Goal: Task Accomplishment & Management: Use online tool/utility

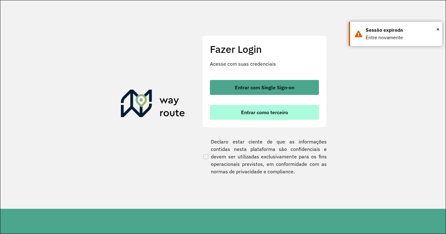
click at [276, 114] on span "Entrar como terceiro" at bounding box center [264, 112] width 47 height 5
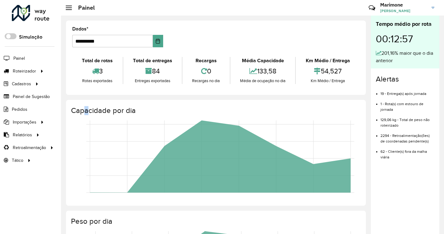
drag, startPoint x: 87, startPoint y: 99, endPoint x: 102, endPoint y: 95, distance: 15.8
click at [102, 95] on div "**********" at bounding box center [216, 224] width 310 height 417
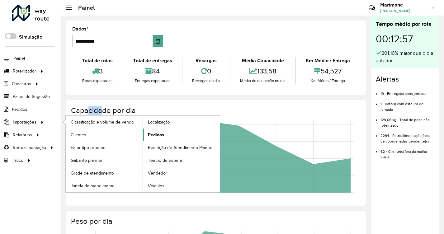
click at [160, 136] on span "Pedidos" at bounding box center [156, 135] width 16 height 7
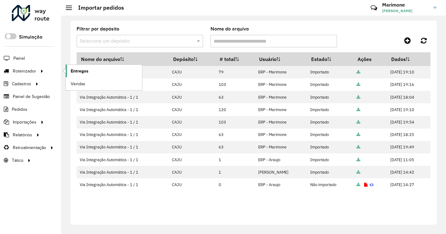
click at [74, 70] on span "Entregas" at bounding box center [80, 71] width 18 height 7
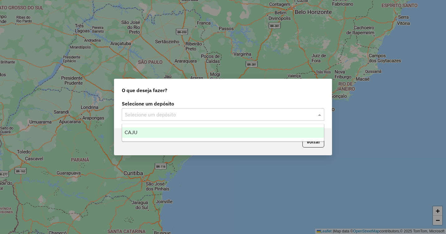
click at [311, 115] on div at bounding box center [223, 115] width 202 height 8
click at [206, 133] on div "CAJU" at bounding box center [223, 132] width 202 height 11
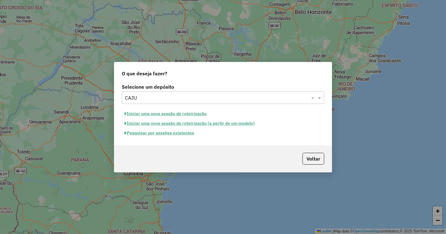
click at [158, 114] on button "Iniciar uma nova sessão de roteirização" at bounding box center [166, 114] width 88 height 10
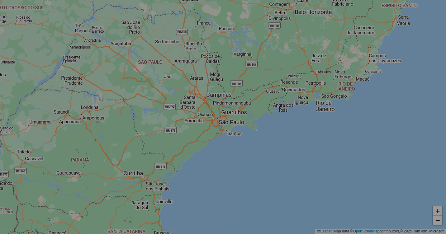
select select "*"
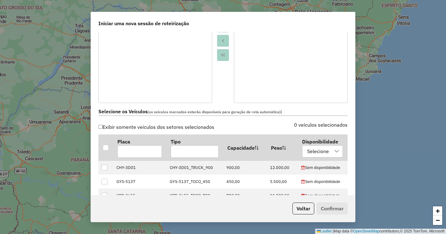
scroll to position [125, 0]
click at [106, 147] on div at bounding box center [106, 147] width 6 height 6
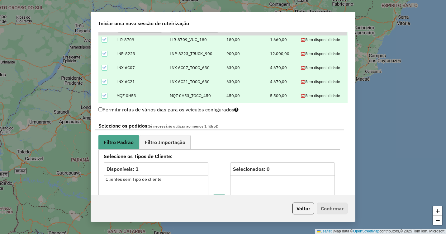
scroll to position [280, 0]
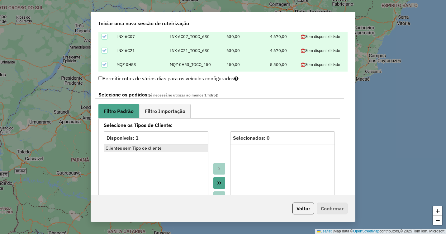
click at [158, 151] on div "Clientes sem Tipo de cliente" at bounding box center [156, 148] width 101 height 7
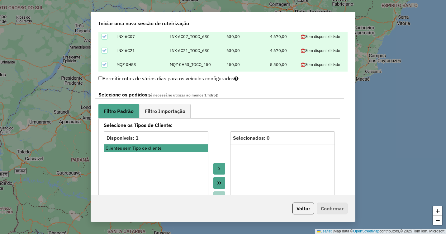
click at [221, 169] on button "Move to Target" at bounding box center [219, 169] width 12 height 12
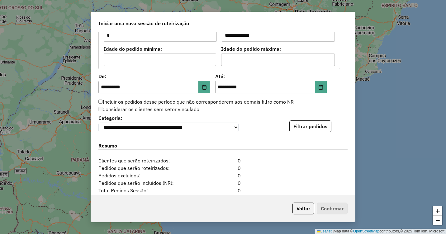
scroll to position [592, 0]
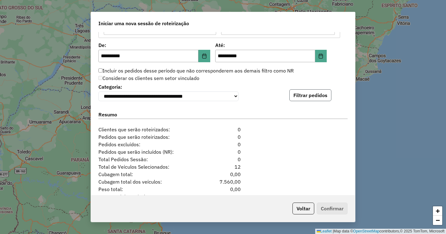
click at [308, 100] on button "Filtrar pedidos" at bounding box center [310, 95] width 42 height 12
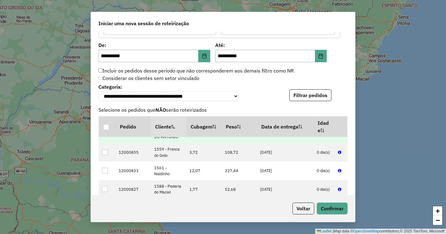
scroll to position [311, 0]
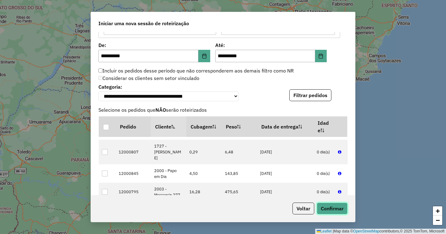
click at [340, 211] on button "Confirmar" at bounding box center [332, 209] width 31 height 12
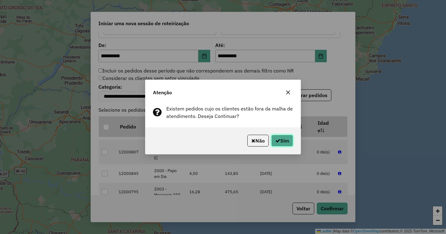
click at [285, 143] on button "Sim" at bounding box center [282, 141] width 22 height 12
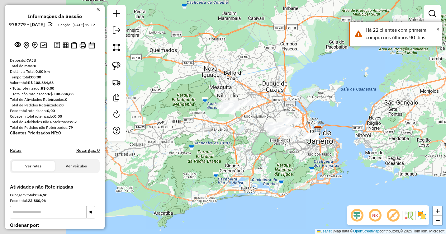
drag, startPoint x: 221, startPoint y: 109, endPoint x: 357, endPoint y: 106, distance: 135.5
click at [357, 106] on div "Janela de atendimento Grade de atendimento Capacidade Transportadoras Veículos …" at bounding box center [223, 117] width 446 height 234
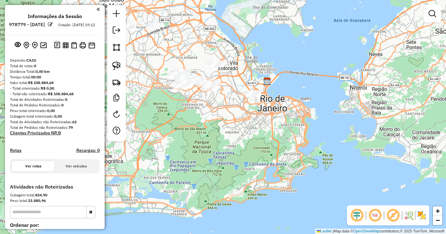
drag, startPoint x: 338, startPoint y: 148, endPoint x: 347, endPoint y: 99, distance: 50.2
click at [347, 99] on div "Janela de atendimento Grade de atendimento Capacidade Transportadoras Veículos …" at bounding box center [223, 117] width 446 height 234
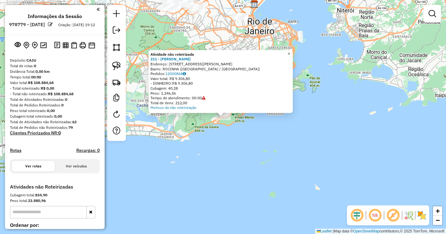
click at [293, 54] on link "×" at bounding box center [288, 53] width 7 height 7
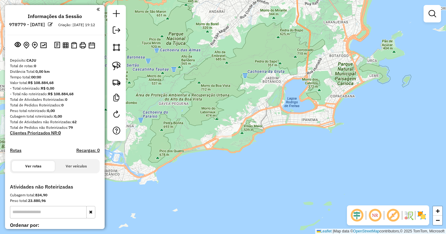
drag, startPoint x: 227, startPoint y: 93, endPoint x: 293, endPoint y: 130, distance: 75.9
click at [293, 130] on div "Janela de atendimento Grade de atendimento Capacidade Transportadoras Veículos …" at bounding box center [223, 117] width 446 height 234
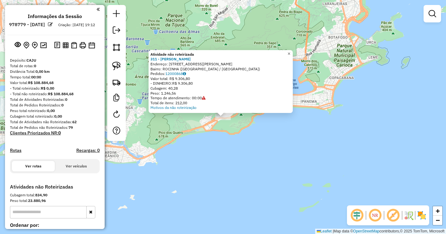
click at [290, 51] on span "×" at bounding box center [288, 53] width 3 height 5
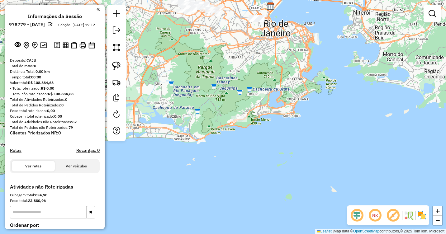
drag, startPoint x: 271, startPoint y: 106, endPoint x: 279, endPoint y: 188, distance: 82.3
click at [279, 188] on div "Janela de atendimento Grade de atendimento Capacidade Transportadoras Veículos …" at bounding box center [223, 117] width 446 height 234
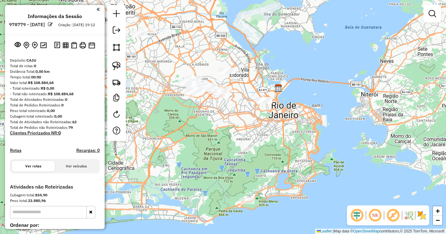
click at [266, 104] on div at bounding box center [264, 100] width 16 height 6
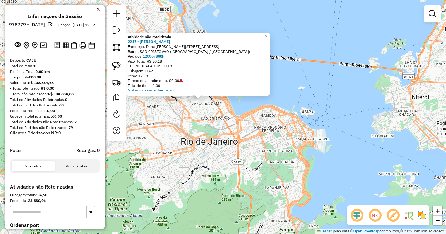
drag, startPoint x: 239, startPoint y: 118, endPoint x: 296, endPoint y: 136, distance: 59.5
click at [293, 136] on div "Atividade não roteirizada 2217 - Maria Helena II Endereço: Dona Darci Vargas 14…" at bounding box center [223, 117] width 446 height 234
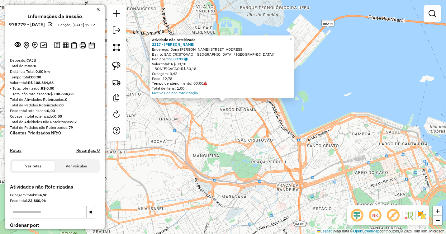
drag, startPoint x: 253, startPoint y: 125, endPoint x: 264, endPoint y: 128, distance: 11.8
click at [262, 128] on div "Atividade não roteirizada 2217 - Maria Helena II Endereço: Dona Darci Vargas 14…" at bounding box center [223, 117] width 446 height 234
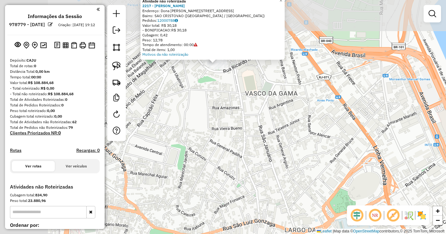
drag, startPoint x: 266, startPoint y: 128, endPoint x: 400, endPoint y: 175, distance: 142.4
click at [395, 173] on div "Atividade não roteirizada 2217 - Maria Helena II Endereço: Dona Darci Vargas 14…" at bounding box center [223, 117] width 446 height 234
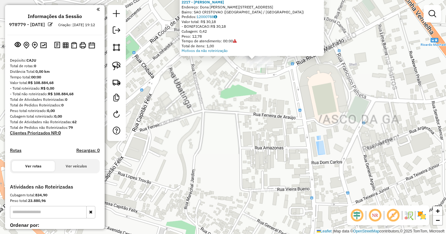
drag, startPoint x: 287, startPoint y: 110, endPoint x: 343, endPoint y: 189, distance: 96.7
click at [343, 189] on div "Atividade não roteirizada 2217 - Maria Helena II Endereço: Dona Darci Vargas 14…" at bounding box center [223, 117] width 446 height 234
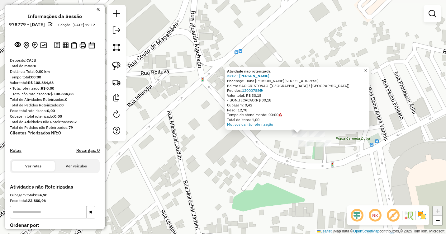
click at [369, 70] on link "×" at bounding box center [365, 70] width 7 height 7
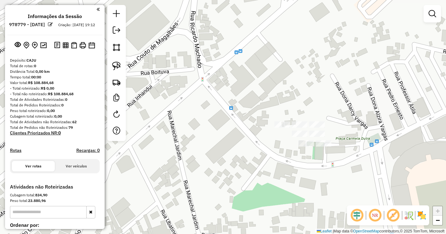
drag, startPoint x: 158, startPoint y: 93, endPoint x: 446, endPoint y: 144, distance: 291.6
click at [164, 92] on div "Janela de atendimento Grade de atendimento Capacidade Transportadoras Veículos …" at bounding box center [223, 117] width 446 height 234
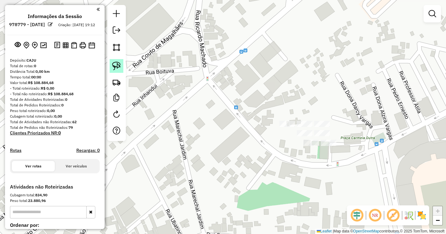
click at [115, 66] on img at bounding box center [116, 66] width 9 height 9
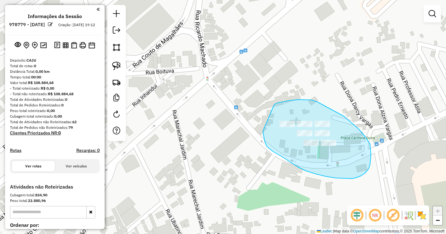
drag, startPoint x: 274, startPoint y: 106, endPoint x: 259, endPoint y: 124, distance: 23.1
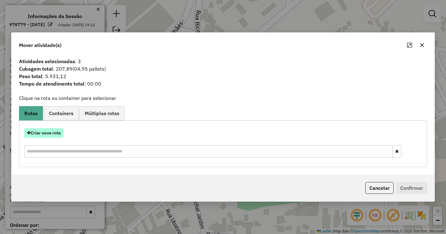
click at [49, 132] on button "Criar nova rota" at bounding box center [43, 133] width 39 height 10
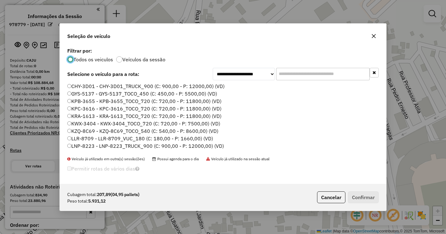
scroll to position [3, 2]
click at [79, 123] on label "KWX-3404 - KWX-3404_TOCO_720 (C: 720,00 - P: 7500,00) (VD)" at bounding box center [143, 123] width 153 height 7
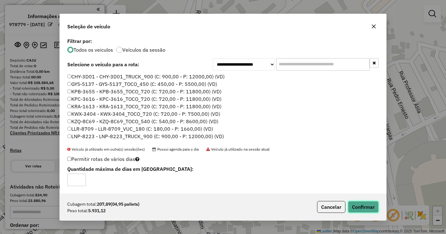
click at [359, 209] on button "Confirmar" at bounding box center [363, 207] width 31 height 12
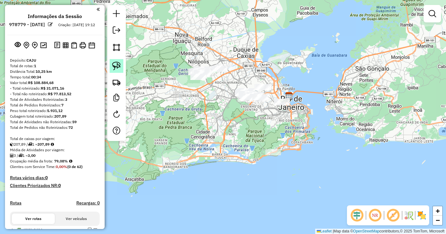
click at [116, 63] on img at bounding box center [116, 66] width 9 height 9
drag, startPoint x: 262, startPoint y: 147, endPoint x: 263, endPoint y: 154, distance: 7.6
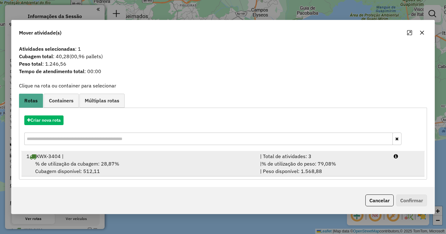
click at [144, 165] on div "% de utilização da cubagem: 28,87% Cubagem disponível: 512,11" at bounding box center [140, 167] width 234 height 15
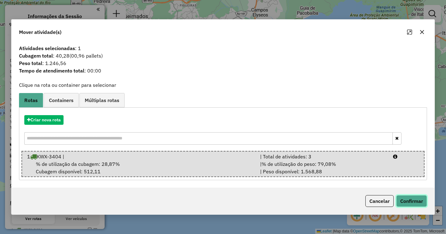
click at [405, 200] on button "Confirmar" at bounding box center [411, 201] width 31 height 12
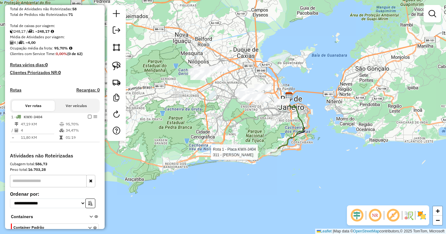
select select "**********"
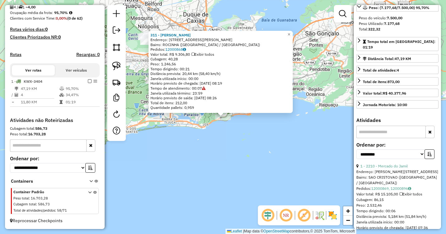
scroll to position [84, 0]
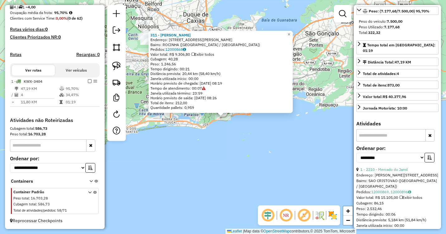
click at [315, 152] on div "311 - RAIMUNDO MERCADINHO Endereço: R Rua Raimunda Ferreira Mendes 17 Bairro: R…" at bounding box center [223, 117] width 446 height 234
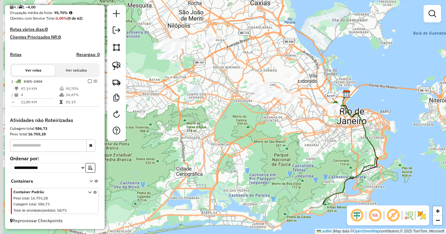
drag, startPoint x: 272, startPoint y: 96, endPoint x: 326, endPoint y: 143, distance: 71.9
click at [325, 143] on div "Janela de atendimento Grade de atendimento Capacidade Transportadoras Veículos …" at bounding box center [223, 117] width 446 height 234
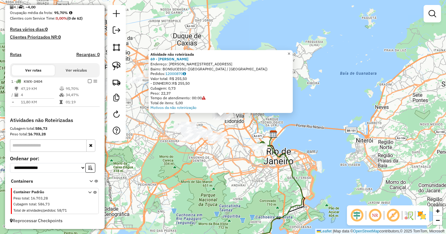
click at [290, 51] on link "×" at bounding box center [288, 53] width 7 height 7
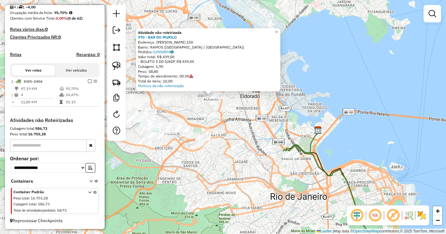
drag, startPoint x: 216, startPoint y: 133, endPoint x: 318, endPoint y: 135, distance: 101.8
click at [318, 135] on div "Atividade não roteirizada 970 - BAR DO MURILO Endereço: Joaquim de Queiroz 150 …" at bounding box center [223, 117] width 446 height 234
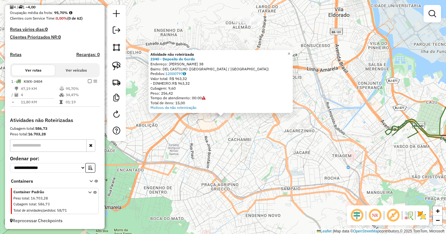
click at [242, 126] on div "Atividade não roteirizada 2340 - Deposito do Gordo Endereço: Pedro Borges 38 Ba…" at bounding box center [223, 117] width 446 height 234
click at [114, 67] on img at bounding box center [116, 66] width 9 height 9
drag, startPoint x: 206, startPoint y: 117, endPoint x: 211, endPoint y: 124, distance: 8.0
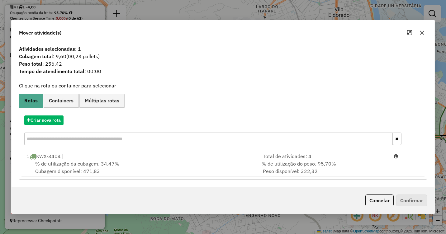
click at [122, 164] on div "% de utilização da cubagem: 34,47% Cubagem disponível: 471,83" at bounding box center [140, 167] width 234 height 15
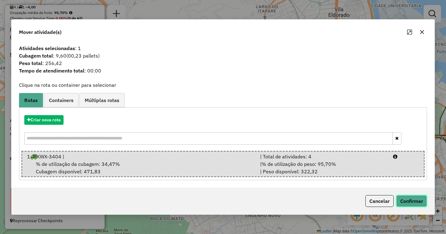
click at [406, 206] on button "Confirmar" at bounding box center [411, 201] width 31 height 12
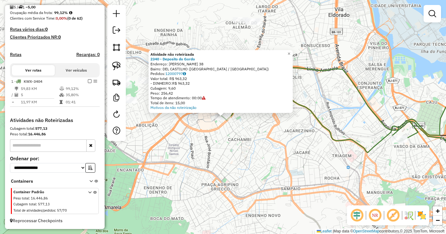
click at [222, 138] on div "Atividade não roteirizada 2340 - Deposito do Gordo Endereço: Pedro Borges 38 Ba…" at bounding box center [223, 117] width 446 height 234
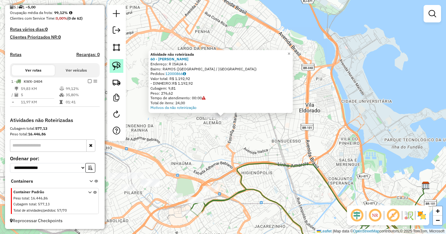
click at [117, 66] on img at bounding box center [116, 66] width 9 height 9
drag, startPoint x: 196, startPoint y: 116, endPoint x: 182, endPoint y: 126, distance: 16.9
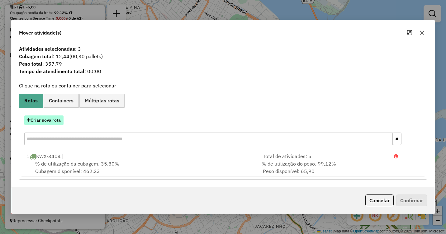
click at [51, 122] on button "Criar nova rota" at bounding box center [43, 121] width 39 height 10
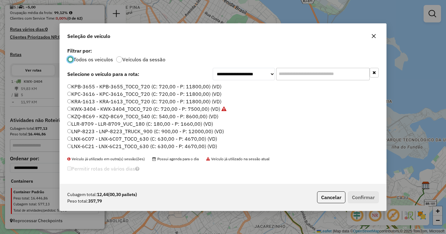
scroll to position [21, 0]
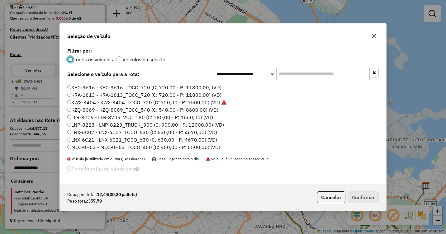
click at [100, 142] on label "LNX-6C21 - LNX-6C21_TOCO_630 (C: 630,00 - P: 4670,00) (VD)" at bounding box center [142, 139] width 150 height 7
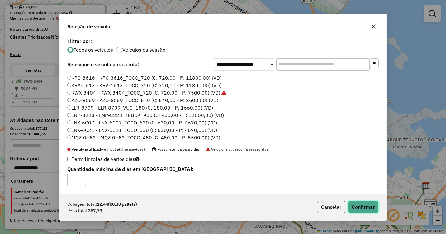
click at [361, 206] on button "Confirmar" at bounding box center [363, 207] width 31 height 12
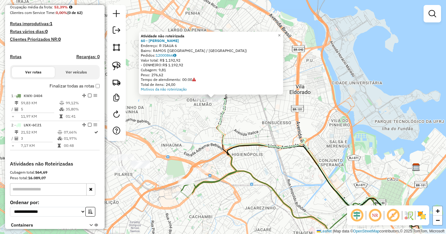
click at [248, 137] on div "Atividade não roteirizada 60 - MARIA DE LURDES Endereço: R ISAUA 6 Bairro: RAMO…" at bounding box center [223, 117] width 446 height 234
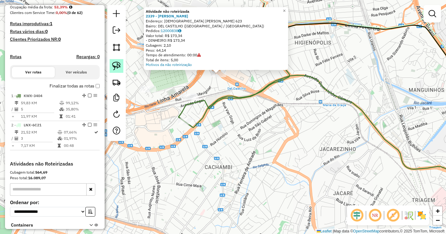
click at [117, 63] on img at bounding box center [116, 66] width 9 height 9
drag, startPoint x: 204, startPoint y: 76, endPoint x: 204, endPoint y: 82, distance: 5.3
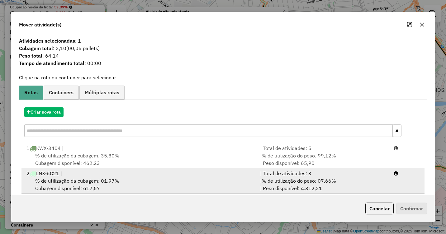
click at [125, 178] on div "% de utilização da cubagem: 01,97% Cubagem disponível: 617,57" at bounding box center [140, 184] width 234 height 15
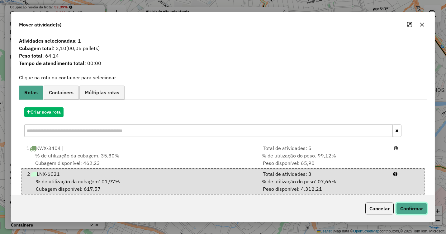
click at [412, 207] on button "Confirmar" at bounding box center [411, 209] width 31 height 12
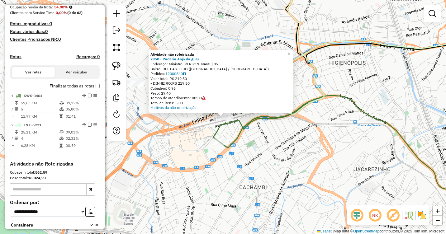
click at [186, 121] on div "Atividade não roteirizada 2350 - Padaria Anjo da guar Endereço: Ministro Mavign…" at bounding box center [223, 117] width 446 height 234
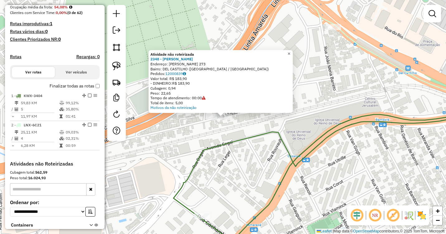
click at [290, 54] on span "×" at bounding box center [288, 53] width 3 height 5
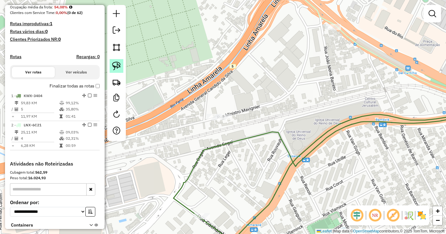
click at [115, 63] on img at bounding box center [116, 66] width 9 height 9
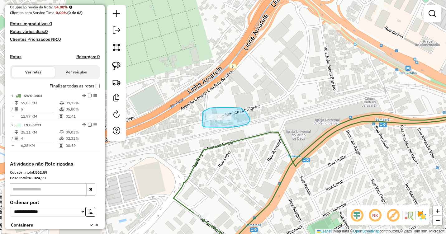
drag, startPoint x: 203, startPoint y: 113, endPoint x: 199, endPoint y: 122, distance: 9.8
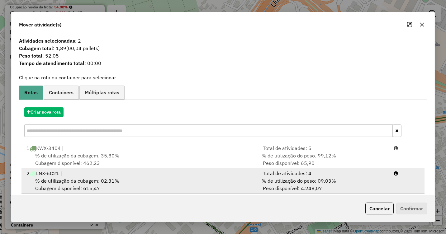
click at [190, 176] on div "2 LNX-6C21 |" at bounding box center [140, 173] width 234 height 7
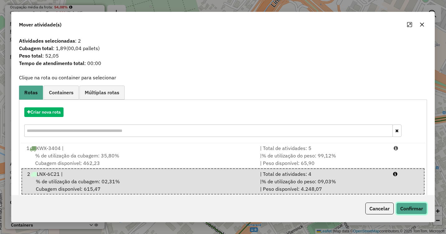
click at [409, 210] on button "Confirmar" at bounding box center [411, 209] width 31 height 12
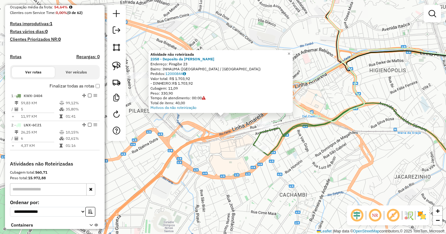
click at [238, 150] on div "Atividade não roteirizada 2358 - Deposito da Monica Endereço: Piragibe 23 Bairr…" at bounding box center [223, 117] width 446 height 234
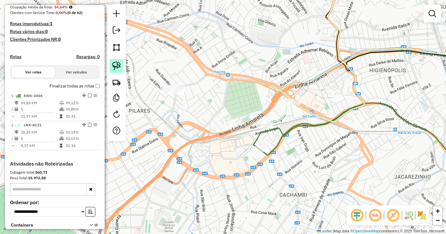
click at [116, 68] on img at bounding box center [116, 66] width 9 height 9
drag, startPoint x: 210, startPoint y: 111, endPoint x: 208, endPoint y: 121, distance: 9.5
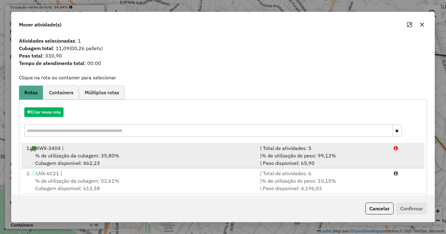
scroll to position [9, 0]
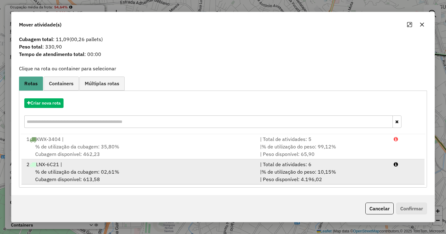
click at [164, 171] on div "% de utilização da cubagem: 02,61% Cubagem disponível: 613,58" at bounding box center [140, 175] width 234 height 15
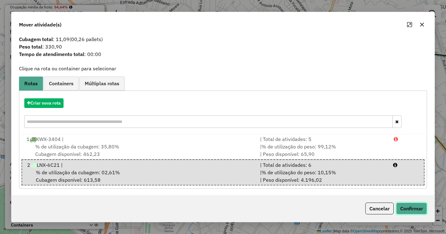
click at [424, 207] on button "Confirmar" at bounding box center [411, 209] width 31 height 12
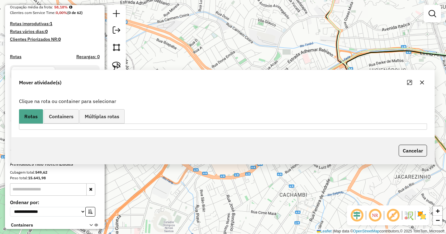
scroll to position [0, 0]
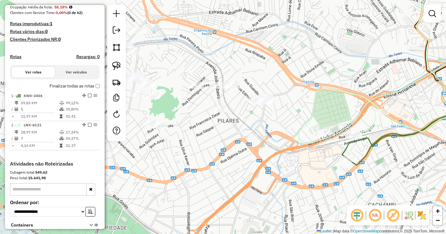
drag, startPoint x: 223, startPoint y: 127, endPoint x: 312, endPoint y: 137, distance: 89.6
click at [311, 137] on div "Janela de atendimento Grade de atendimento Capacidade Transportadoras Veículos …" at bounding box center [223, 117] width 446 height 234
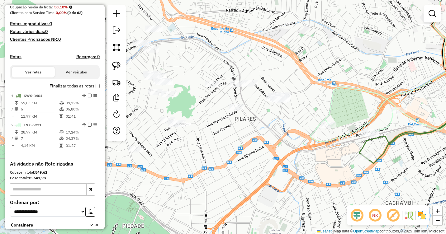
drag, startPoint x: 282, startPoint y: 138, endPoint x: 300, endPoint y: 136, distance: 17.3
click at [300, 136] on div "Janela de atendimento Grade de atendimento Capacidade Transportadoras Veículos …" at bounding box center [223, 117] width 446 height 234
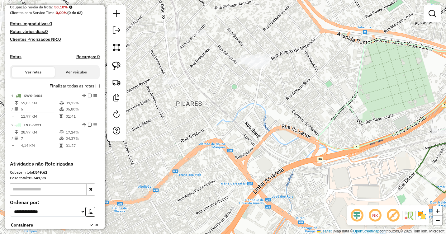
drag, startPoint x: 301, startPoint y: 104, endPoint x: 331, endPoint y: 156, distance: 59.6
click at [330, 156] on div "Janela de atendimento Grade de atendimento Capacidade Transportadoras Veículos …" at bounding box center [223, 117] width 446 height 234
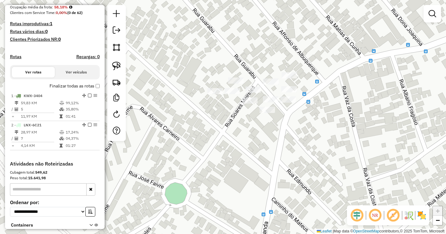
drag, startPoint x: 260, startPoint y: 91, endPoint x: 337, endPoint y: 173, distance: 112.8
click at [335, 173] on div "Janela de atendimento Grade de atendimento Capacidade Transportadoras Veículos …" at bounding box center [223, 117] width 446 height 234
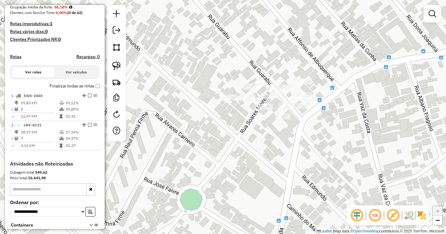
drag, startPoint x: 307, startPoint y: 88, endPoint x: 308, endPoint y: 92, distance: 3.9
click at [308, 89] on div "Janela de atendimento Grade de atendimento Capacidade Transportadoras Veículos …" at bounding box center [223, 117] width 446 height 234
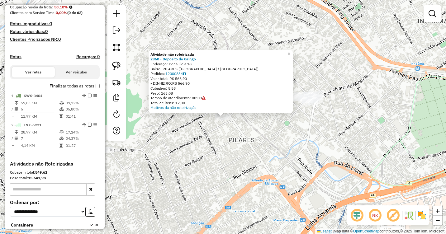
drag, startPoint x: 238, startPoint y: 105, endPoint x: 304, endPoint y: 79, distance: 70.7
click at [304, 79] on div "Atividade não roteirizada 2368 - Deposito do Gringo Endereço: Dona Lidia 18 Bai…" at bounding box center [223, 117] width 446 height 234
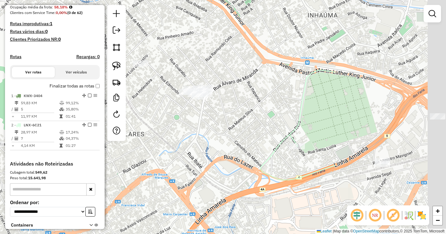
drag, startPoint x: 376, startPoint y: 122, endPoint x: 227, endPoint y: 120, distance: 148.9
click at [229, 120] on div "Janela de atendimento Grade de atendimento Capacidade Transportadoras Veículos …" at bounding box center [223, 117] width 446 height 234
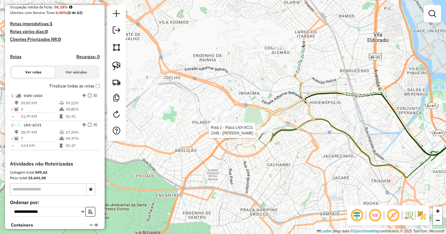
select select "**********"
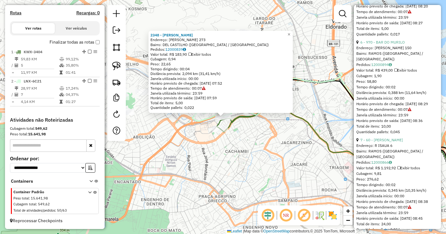
scroll to position [709, 0]
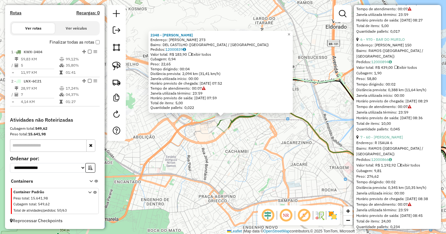
click at [238, 166] on div "2348 - Domingos Savio Soare Endereço: Ministro Mavignier 273 Bairro: DEL CASTIL…" at bounding box center [223, 117] width 446 height 234
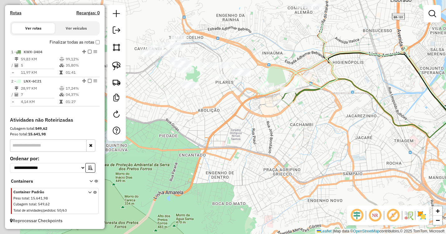
drag, startPoint x: 222, startPoint y: 122, endPoint x: 393, endPoint y: 205, distance: 189.7
click at [393, 205] on div "Janela de atendimento Grade de atendimento Capacidade Transportadoras Veículos …" at bounding box center [223, 117] width 446 height 234
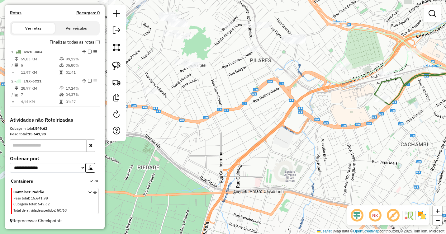
drag, startPoint x: 304, startPoint y: 79, endPoint x: 310, endPoint y: 66, distance: 14.4
click at [309, 65] on div "Janela de atendimento Grade de atendimento Capacidade Transportadoras Veículos …" at bounding box center [223, 117] width 446 height 234
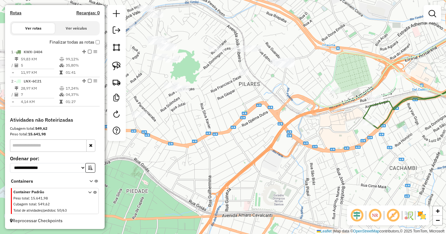
drag, startPoint x: 380, startPoint y: 130, endPoint x: 367, endPoint y: 162, distance: 33.7
click at [367, 162] on div "Janela de atendimento Grade de atendimento Capacidade Transportadoras Veículos …" at bounding box center [223, 117] width 446 height 234
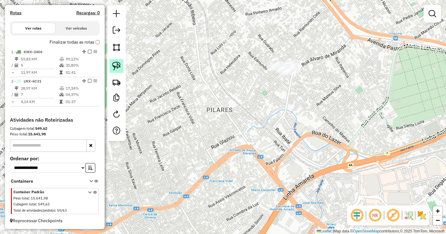
click at [120, 64] on img at bounding box center [116, 66] width 9 height 9
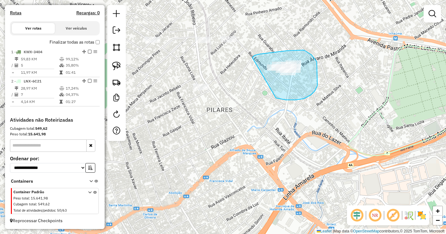
drag, startPoint x: 252, startPoint y: 58, endPoint x: 250, endPoint y: 70, distance: 12.7
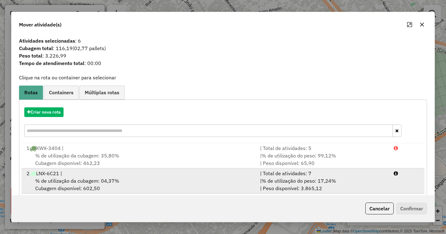
drag, startPoint x: 59, startPoint y: 119, endPoint x: 385, endPoint y: 169, distance: 329.8
click at [77, 116] on div "Criar nova rota" at bounding box center [223, 123] width 405 height 40
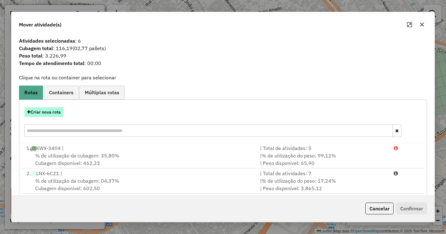
click at [49, 111] on button "Criar nova rota" at bounding box center [43, 112] width 39 height 10
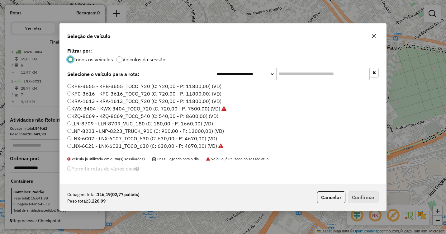
scroll to position [21, 0]
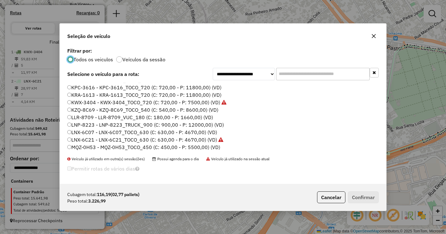
click at [110, 134] on label "LNX-6C07 - LNX-6C07_TOCO_630 (C: 630,00 - P: 4670,00) (VD)" at bounding box center [142, 132] width 150 height 7
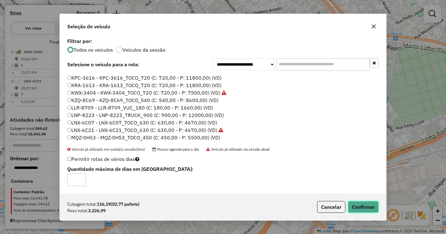
click at [362, 211] on button "Confirmar" at bounding box center [363, 207] width 31 height 12
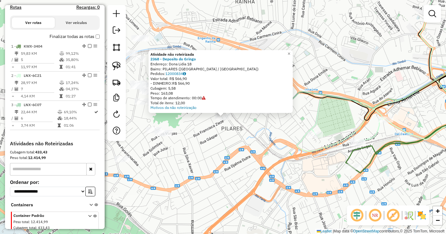
click at [240, 140] on div "Atividade não roteirizada 2368 - Deposito do Gringo Endereço: Dona Lidia 18 Bai…" at bounding box center [223, 117] width 446 height 234
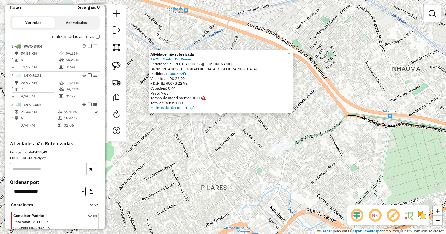
click at [234, 43] on div "Atividade não roteirizada 1475 - Trailer Da Divina Endereço: Rua Luis de Castro…" at bounding box center [223, 117] width 446 height 234
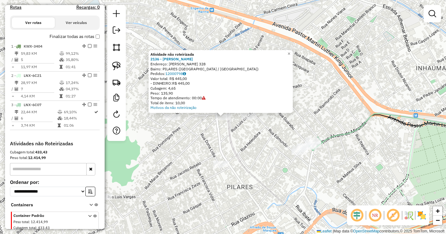
click at [204, 130] on div "Atividade não roteirizada 2136 - Gabriel Gomes Pereir Endereço: Joao Ribeiro 32…" at bounding box center [223, 117] width 446 height 234
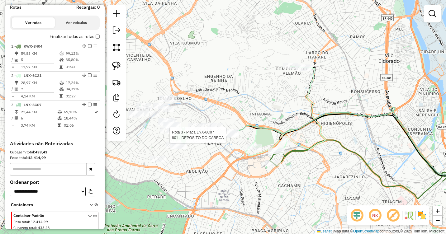
select select "**********"
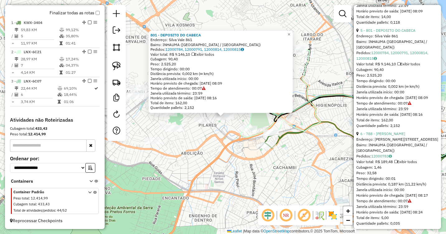
scroll to position [622, 0]
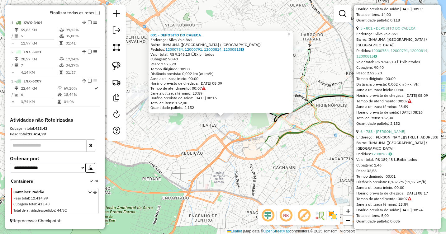
click at [341, 126] on div "801 - DEPOSITO DO CABECA Endereço: Silva Vale 861 Bairro: INHAUMA (RIO DE JANEI…" at bounding box center [223, 117] width 446 height 234
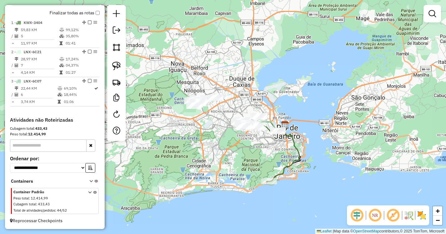
drag, startPoint x: 294, startPoint y: 149, endPoint x: 258, endPoint y: 146, distance: 36.3
click at [258, 146] on div "Janela de atendimento Grade de atendimento Capacidade Transportadoras Veículos …" at bounding box center [223, 117] width 446 height 234
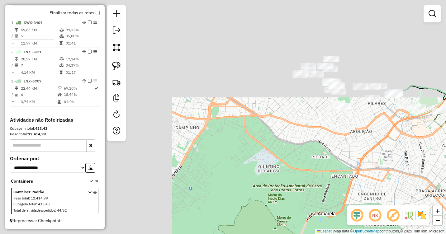
drag, startPoint x: 220, startPoint y: 87, endPoint x: 447, endPoint y: 191, distance: 249.1
click at [446, 191] on html "Aguarde... Pop-up bloqueado! Seu navegador bloqueou automáticamente a abertura …" at bounding box center [223, 117] width 446 height 234
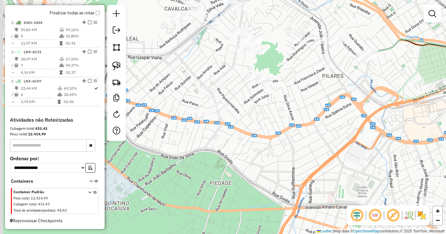
drag, startPoint x: 325, startPoint y: 89, endPoint x: 317, endPoint y: 164, distance: 75.4
click at [338, 161] on div "Janela de atendimento Grade de atendimento Capacidade Transportadoras Veículos …" at bounding box center [223, 117] width 446 height 234
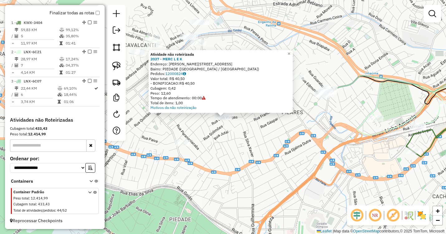
click at [265, 119] on div "Atividade não roteirizada 2037 - MERC L E K Endereço: Luis Vargas 237 Bairro: P…" at bounding box center [223, 117] width 446 height 234
click at [255, 126] on div "Atividade não roteirizada 2037 - MERC L E K Endereço: Luis Vargas 237 Bairro: P…" at bounding box center [223, 117] width 446 height 234
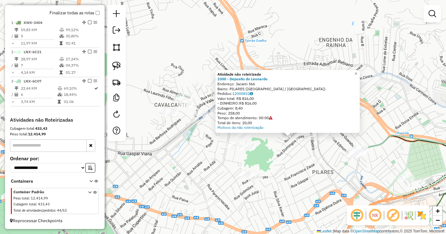
drag, startPoint x: 195, startPoint y: 129, endPoint x: 262, endPoint y: 149, distance: 70.1
click at [262, 149] on div "Atividade não roteirizada 2300 - Deposito do Leonardo Endereço: Jacarei 366 Bai…" at bounding box center [223, 117] width 446 height 234
click at [222, 59] on div "Atividade não roteirizada 2300 - Deposito do Leonardo Endereço: Jacarei 366 Bai…" at bounding box center [223, 117] width 446 height 234
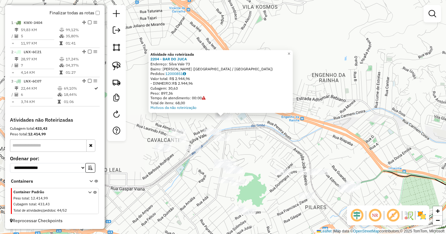
click at [259, 116] on div "Atividade não roteirizada 2204 - BAR DO JUCA Endereço: Silva Vale 73 Bairro: TO…" at bounding box center [223, 117] width 446 height 234
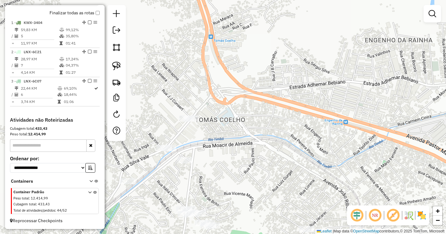
drag, startPoint x: 242, startPoint y: 114, endPoint x: 267, endPoint y: 116, distance: 25.3
click at [267, 116] on div "Janela de atendimento Grade de atendimento Capacidade Transportadoras Veículos …" at bounding box center [223, 117] width 446 height 234
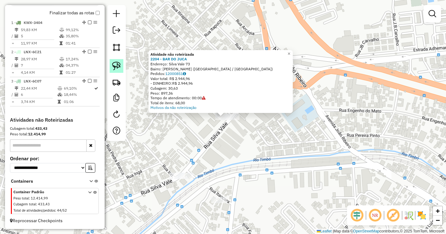
click at [114, 66] on img at bounding box center [116, 66] width 9 height 9
drag, startPoint x: 211, startPoint y: 114, endPoint x: 204, endPoint y: 118, distance: 7.3
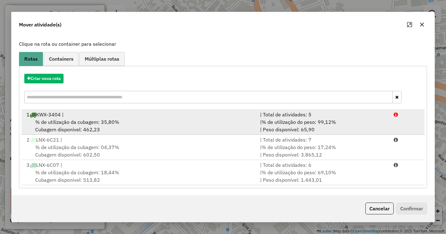
scroll to position [34, 0]
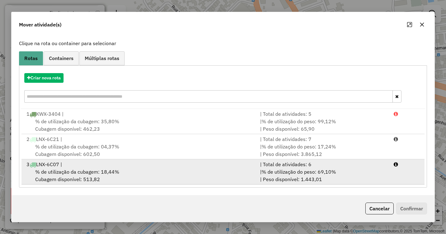
click at [113, 171] on span "% de utilização da cubagem: 18,44%" at bounding box center [77, 172] width 84 height 6
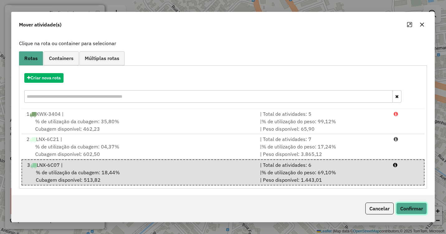
click at [413, 211] on button "Confirmar" at bounding box center [411, 209] width 31 height 12
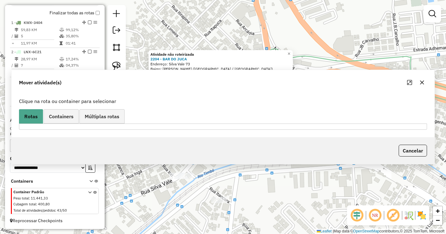
scroll to position [0, 0]
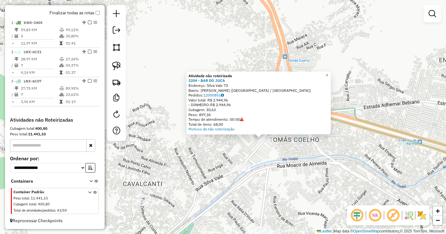
drag, startPoint x: 259, startPoint y: 161, endPoint x: 340, endPoint y: 144, distance: 82.7
click at [340, 144] on div "Atividade não roteirizada 2204 - BAR DO JUCA Endereço: Silva Vale 73 Bairro: TO…" at bounding box center [223, 117] width 446 height 234
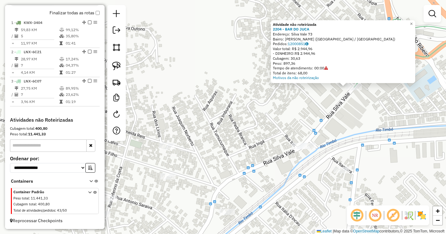
click at [290, 144] on div "Atividade não roteirizada 2204 - BAR DO JUCA Endereço: Silva Vale 73 Bairro: TO…" at bounding box center [223, 117] width 446 height 234
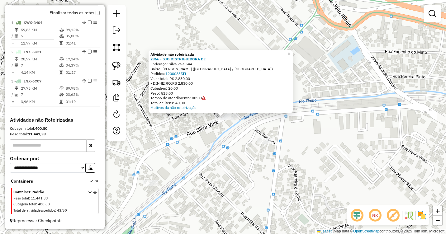
click at [233, 120] on div at bounding box center [232, 117] width 16 height 6
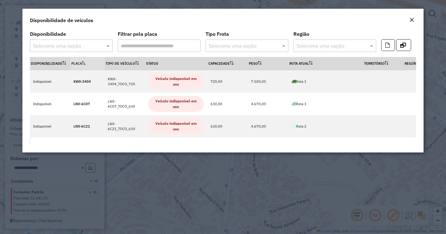
click at [412, 18] on em "Close" at bounding box center [411, 19] width 5 height 5
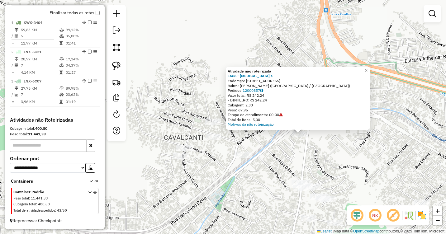
drag, startPoint x: 203, startPoint y: 167, endPoint x: 267, endPoint y: 159, distance: 64.3
click at [267, 159] on div "Atividade não roteirizada 1666 - Doca s Endereço: Rua Itaocara 45 Bairro: TOMAS…" at bounding box center [223, 117] width 446 height 234
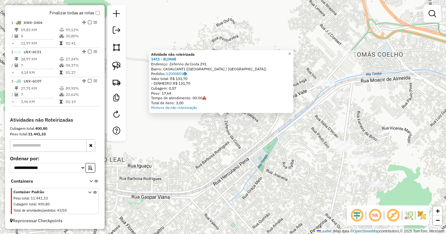
click at [228, 137] on div "Atividade não roteirizada 1411 - ELIANE Endereço: Zeferino da Costa 291 Bairro:…" at bounding box center [223, 117] width 446 height 234
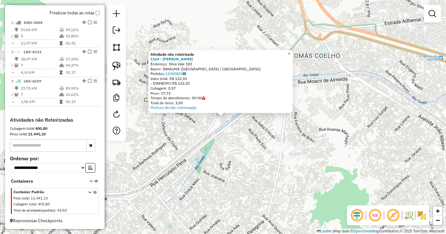
click at [229, 144] on div "Atividade não roteirizada 1164 - ADRIANA CRISTINA Endereço: Silva Vale 182 Bair…" at bounding box center [223, 117] width 446 height 234
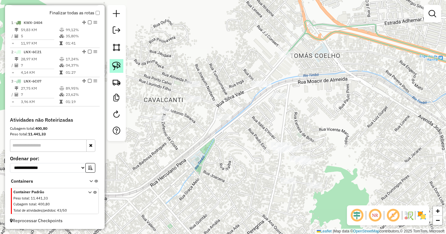
click at [113, 65] on img at bounding box center [116, 66] width 9 height 9
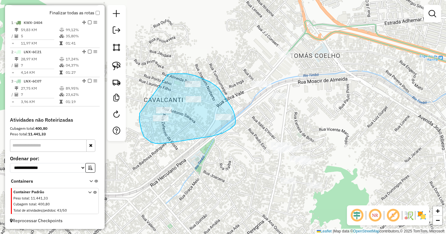
drag, startPoint x: 168, startPoint y: 75, endPoint x: 146, endPoint y: 103, distance: 35.1
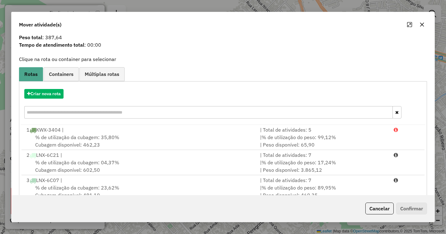
scroll to position [34, 0]
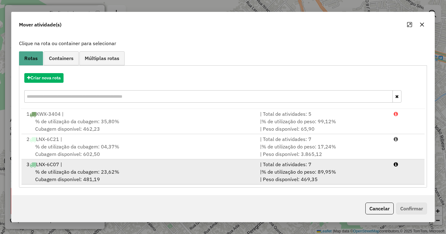
click at [152, 173] on div "% de utilização da cubagem: 23,62% Cubagem disponível: 481,19" at bounding box center [140, 175] width 234 height 15
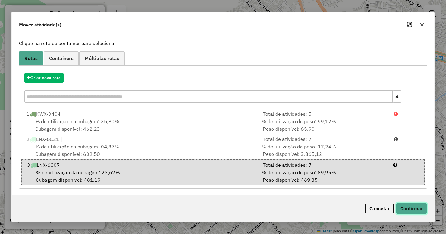
click at [422, 208] on button "Confirmar" at bounding box center [411, 209] width 31 height 12
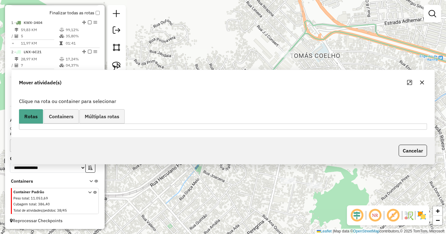
scroll to position [0, 0]
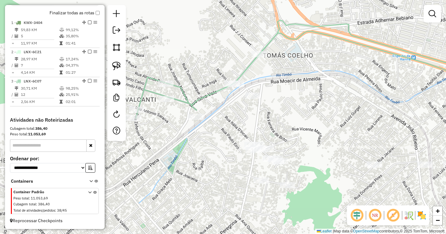
drag, startPoint x: 268, startPoint y: 115, endPoint x: 235, endPoint y: 124, distance: 34.5
click at [239, 123] on div "Janela de atendimento Grade de atendimento Capacidade Transportadoras Veículos …" at bounding box center [223, 117] width 446 height 234
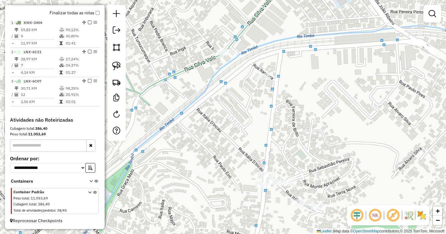
drag, startPoint x: 230, startPoint y: 114, endPoint x: 238, endPoint y: 117, distance: 8.8
click at [237, 135] on div "Janela de atendimento Grade de atendimento Capacidade Transportadoras Veículos …" at bounding box center [223, 117] width 446 height 234
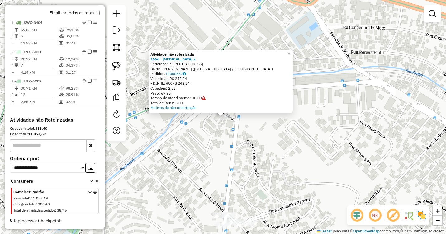
click at [264, 140] on div "Atividade não roteirizada 1666 - Doca s Endereço: Rua Itaocara 45 Bairro: TOMAS…" at bounding box center [223, 117] width 446 height 234
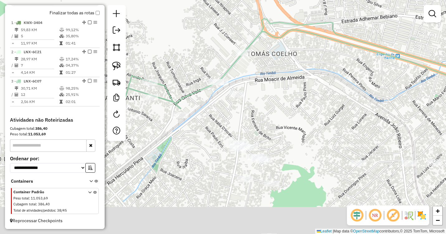
drag, startPoint x: 291, startPoint y: 176, endPoint x: 255, endPoint y: 135, distance: 54.9
click at [280, 145] on div "Janela de atendimento Grade de atendimento Capacidade Transportadoras Veículos …" at bounding box center [223, 117] width 446 height 234
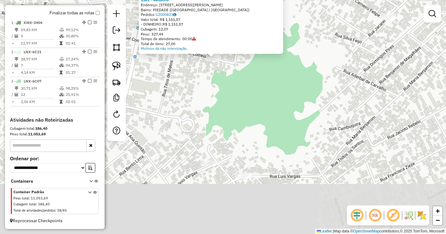
drag, startPoint x: 269, startPoint y: 168, endPoint x: 258, endPoint y: 100, distance: 69.1
click at [258, 101] on div "Atividade não roteirizada 1561 - Naldinho Endereço: Rua Manuel Correia 159 Bair…" at bounding box center [223, 117] width 446 height 234
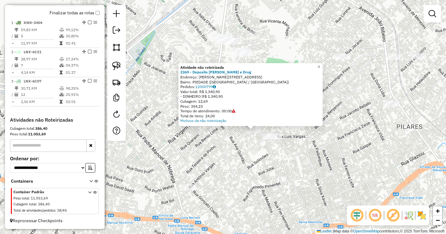
drag, startPoint x: 197, startPoint y: 16, endPoint x: 214, endPoint y: 17, distance: 16.6
click at [206, 17] on div "Atividade não roteirizada 2369 - Deposito Lucy e Drog Endereço: Antonio Vargas …" at bounding box center [223, 117] width 446 height 234
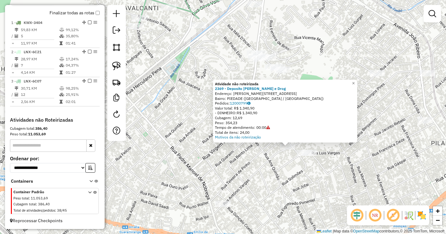
drag, startPoint x: 400, startPoint y: 131, endPoint x: 444, endPoint y: 162, distance: 54.5
click at [432, 160] on div "Atividade não roteirizada 2369 - Deposito Lucy e Drog Endereço: Antonio Vargas …" at bounding box center [223, 117] width 446 height 234
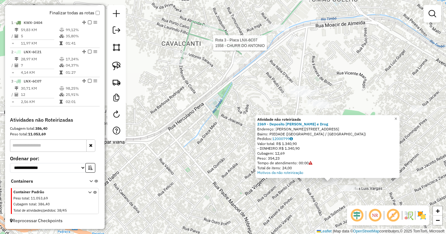
select select "**********"
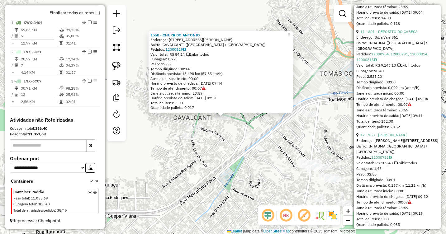
scroll to position [1209, 0]
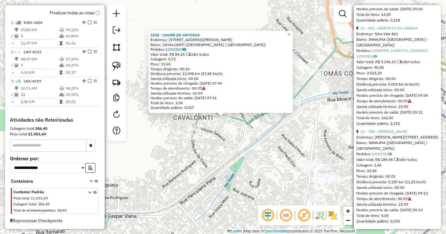
click at [322, 159] on div "1558 - CHURR DO ANTONIO Endereço: Rua Laurindo Filho 181 Bairro: CAVALCANTI (RI…" at bounding box center [223, 117] width 446 height 234
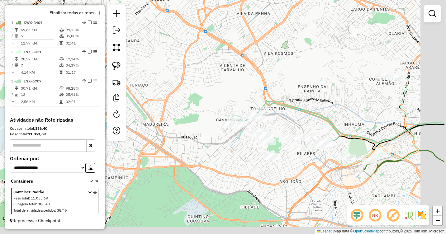
drag, startPoint x: 211, startPoint y: 121, endPoint x: 176, endPoint y: 112, distance: 35.4
click at [176, 112] on div "Janela de atendimento Grade de atendimento Capacidade Transportadoras Veículos …" at bounding box center [223, 117] width 446 height 234
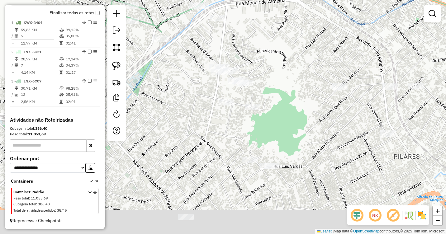
drag, startPoint x: 201, startPoint y: 136, endPoint x: 171, endPoint y: 73, distance: 70.3
click at [171, 73] on div "Janela de atendimento Grade de atendimento Capacidade Transportadoras Veículos …" at bounding box center [223, 117] width 446 height 234
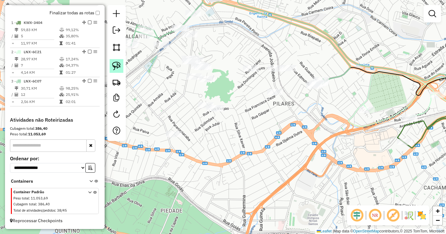
click at [118, 67] on img at bounding box center [116, 66] width 9 height 9
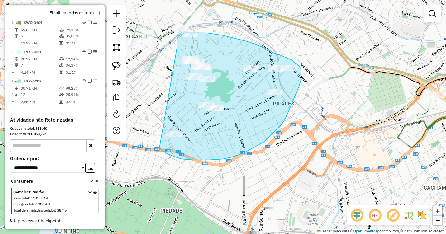
drag, startPoint x: 177, startPoint y: 48, endPoint x: 155, endPoint y: 142, distance: 96.5
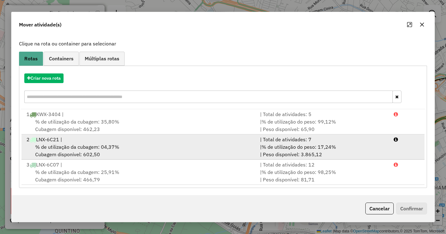
scroll to position [34, 0]
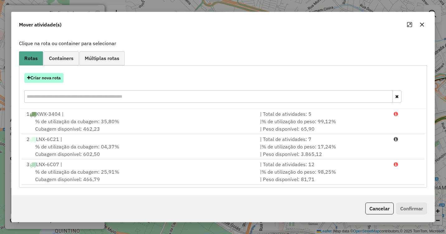
click at [52, 80] on button "Criar nova rota" at bounding box center [43, 78] width 39 height 10
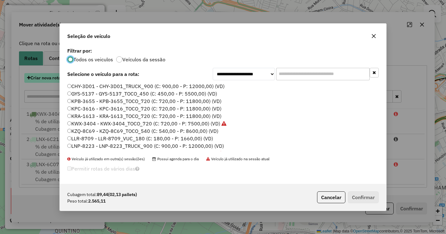
scroll to position [3, 2]
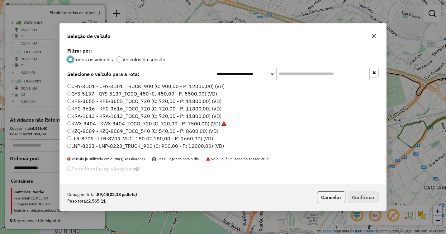
click at [334, 199] on button "Cancelar" at bounding box center [331, 198] width 28 height 12
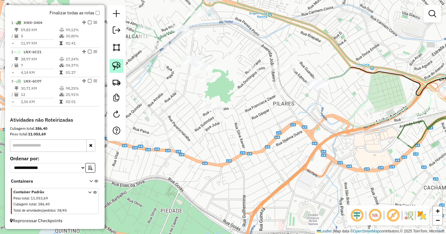
click at [119, 66] on img at bounding box center [116, 66] width 9 height 9
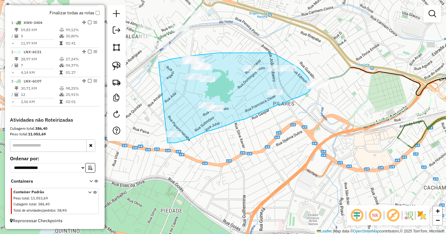
drag, startPoint x: 159, startPoint y: 62, endPoint x: 160, endPoint y: 143, distance: 80.7
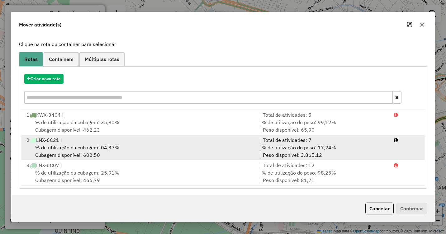
scroll to position [34, 0]
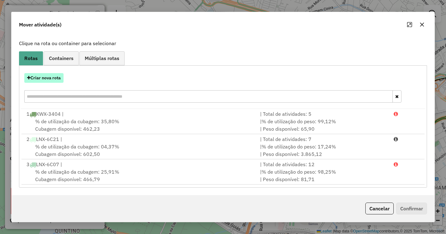
click at [43, 77] on button "Criar nova rota" at bounding box center [43, 78] width 39 height 10
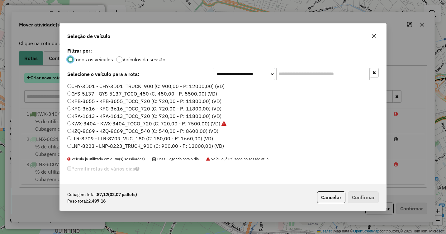
scroll to position [3, 2]
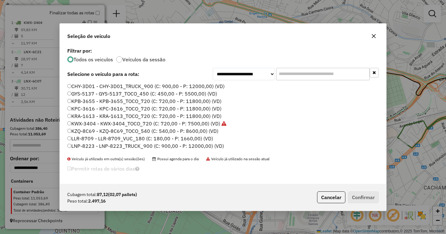
click at [102, 130] on label "KZQ-8C69 - KZQ-8C69_TOCO_540 (C: 540,00 - P: 8600,00) (VD)" at bounding box center [142, 130] width 151 height 7
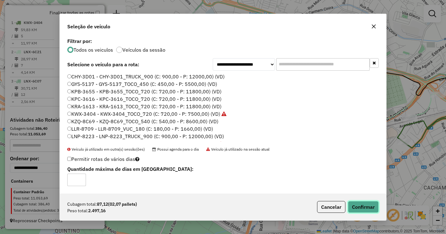
click at [363, 206] on button "Confirmar" at bounding box center [363, 207] width 31 height 12
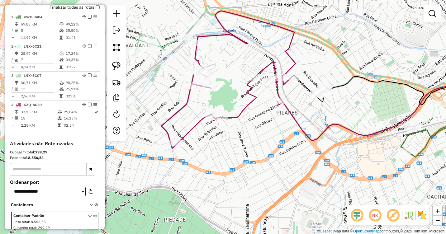
drag, startPoint x: 237, startPoint y: 85, endPoint x: 272, endPoint y: 144, distance: 68.9
click at [272, 144] on div "Janela de atendimento Grade de atendimento Capacidade Transportadoras Veículos …" at bounding box center [223, 117] width 446 height 234
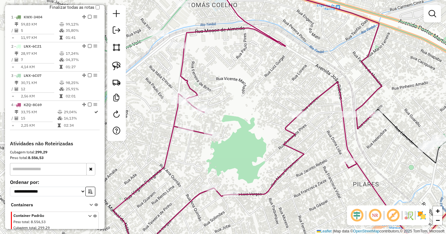
drag, startPoint x: 238, startPoint y: 92, endPoint x: 275, endPoint y: 131, distance: 54.4
click at [275, 131] on div "Janela de atendimento Grade de atendimento Capacidade Transportadoras Veículos …" at bounding box center [223, 117] width 446 height 234
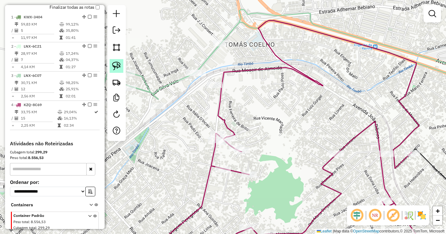
click at [117, 66] on img at bounding box center [116, 66] width 9 height 9
drag, startPoint x: 204, startPoint y: 93, endPoint x: 214, endPoint y: 94, distance: 10.3
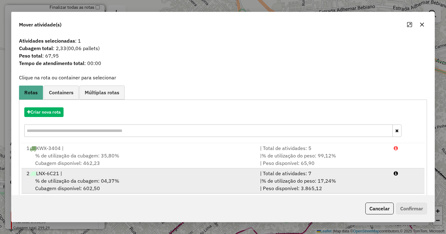
scroll to position [59, 0]
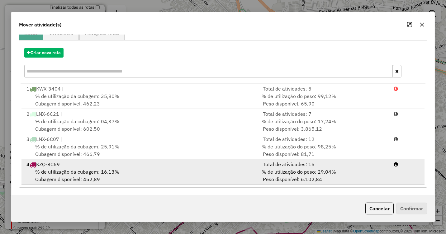
click at [144, 175] on div "% de utilização da cubagem: 16,13% Cubagem disponível: 452,89" at bounding box center [140, 175] width 234 height 15
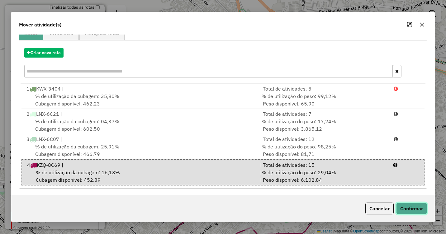
click at [415, 208] on button "Confirmar" at bounding box center [411, 209] width 31 height 12
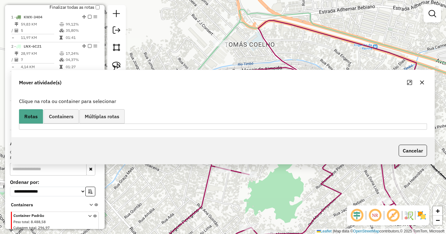
scroll to position [0, 0]
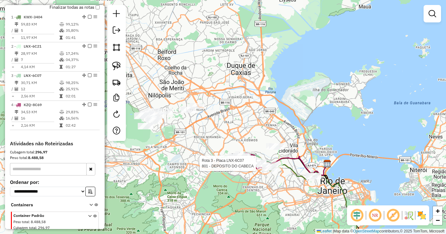
select select "**********"
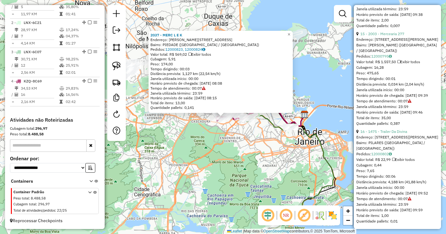
scroll to position [1589, 0]
click at [290, 32] on span "×" at bounding box center [288, 34] width 3 height 5
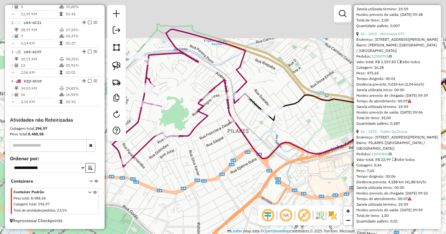
drag, startPoint x: 210, startPoint y: 103, endPoint x: 338, endPoint y: 178, distance: 147.9
click at [341, 159] on icon at bounding box center [392, 114] width 328 height 90
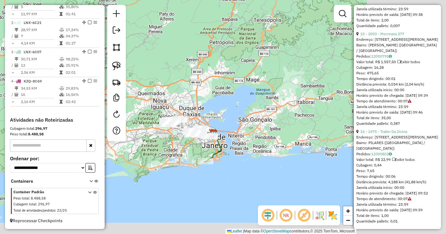
drag, startPoint x: 314, startPoint y: 147, endPoint x: 202, endPoint y: 96, distance: 123.2
click at [204, 100] on div "Janela de atendimento Grade de atendimento Capacidade Transportadoras Veículos …" at bounding box center [223, 117] width 446 height 234
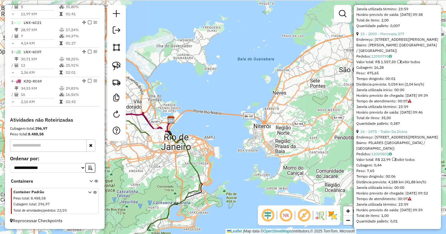
drag, startPoint x: 197, startPoint y: 122, endPoint x: 300, endPoint y: 124, distance: 102.8
click at [300, 124] on div "Janela de atendimento Grade de atendimento Capacidade Transportadoras Veículos …" at bounding box center [223, 117] width 446 height 234
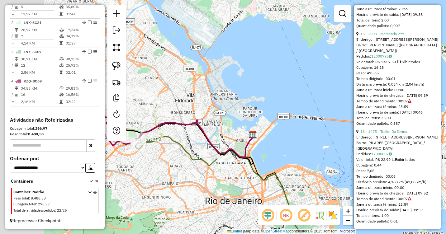
drag, startPoint x: 248, startPoint y: 160, endPoint x: 339, endPoint y: 162, distance: 90.6
click at [338, 162] on div "Janela de atendimento Grade de atendimento Capacidade Transportadoras Veículos …" at bounding box center [223, 117] width 446 height 234
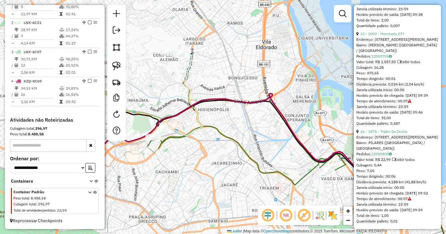
drag, startPoint x: 202, startPoint y: 143, endPoint x: 317, endPoint y: 151, distance: 114.9
click at [313, 151] on div "Janela de atendimento Grade de atendimento Capacidade Transportadoras Veículos …" at bounding box center [223, 117] width 446 height 234
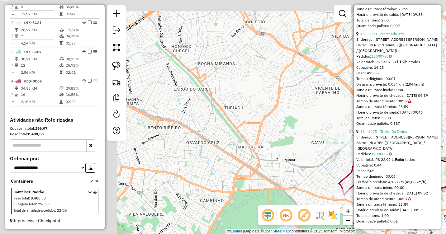
drag, startPoint x: 181, startPoint y: 109, endPoint x: 400, endPoint y: 152, distance: 223.0
click at [399, 151] on hb-router-mapa "Informações da Sessão 978779 - 13/08/2025 Criação: 12/08/2025 19:12 Depósito: C…" at bounding box center [223, 117] width 446 height 234
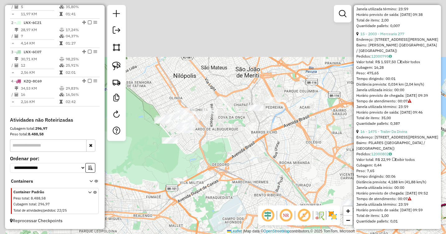
drag, startPoint x: 227, startPoint y: 100, endPoint x: 266, endPoint y: 158, distance: 69.2
click at [260, 182] on div "Janela de atendimento Grade de atendimento Capacidade Transportadoras Veículos …" at bounding box center [223, 117] width 446 height 234
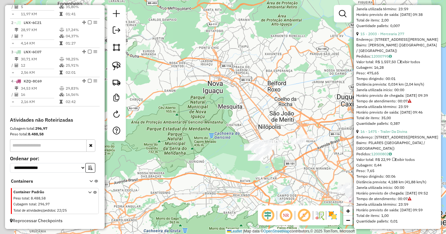
drag, startPoint x: 213, startPoint y: 147, endPoint x: 287, endPoint y: 151, distance: 73.9
click at [291, 153] on div "Janela de atendimento Grade de atendimento Capacidade Transportadoras Veículos …" at bounding box center [223, 117] width 446 height 234
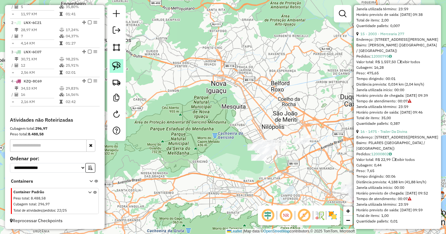
click at [116, 67] on img at bounding box center [116, 66] width 9 height 9
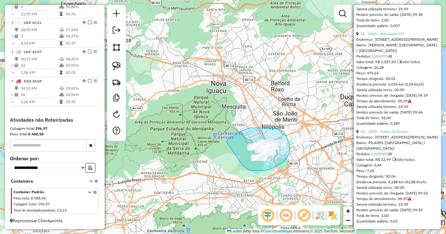
drag, startPoint x: 226, startPoint y: 142, endPoint x: 236, endPoint y: 160, distance: 20.9
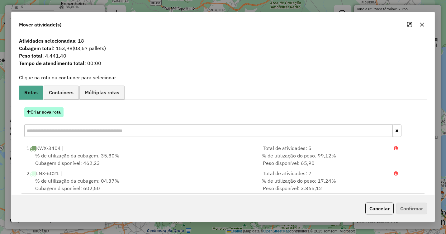
click at [55, 114] on button "Criar nova rota" at bounding box center [43, 112] width 39 height 10
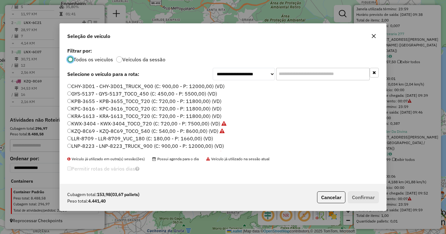
scroll to position [3, 2]
click at [102, 108] on label "KPC-3616 - KPC-3616_TOCO_720 (C: 720,00 - P: 11800,00) (VD)" at bounding box center [144, 108] width 154 height 7
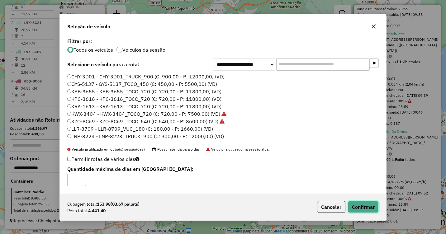
click at [365, 209] on button "Confirmar" at bounding box center [363, 207] width 31 height 12
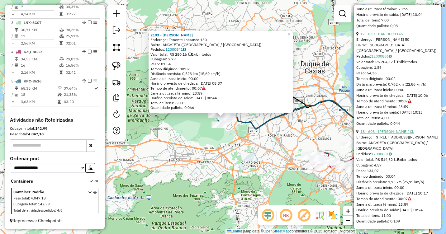
scroll to position [1812, 0]
click at [327, 130] on div "Rota 2 - Placa LNX-6C21 60 - MARIA DE LURDES 2193 - Jeff Jack Endereço: Tenente…" at bounding box center [223, 117] width 446 height 234
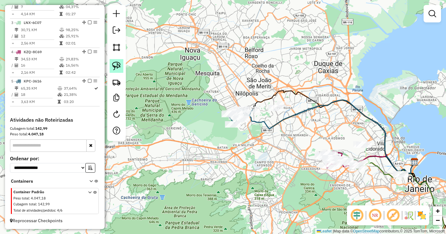
click at [120, 65] on img at bounding box center [116, 66] width 9 height 9
drag, startPoint x: 269, startPoint y: 112, endPoint x: 273, endPoint y: 114, distance: 4.0
click at [271, 96] on div at bounding box center [275, 93] width 16 height 6
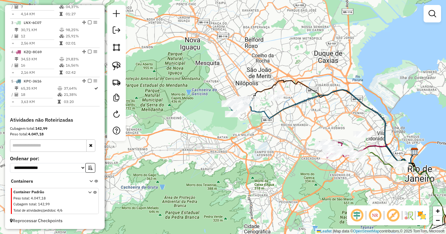
drag, startPoint x: 269, startPoint y: 115, endPoint x: 269, endPoint y: 104, distance: 10.3
click at [269, 104] on div "Janela de atendimento Grade de atendimento Capacidade Transportadoras Veículos …" at bounding box center [223, 117] width 446 height 234
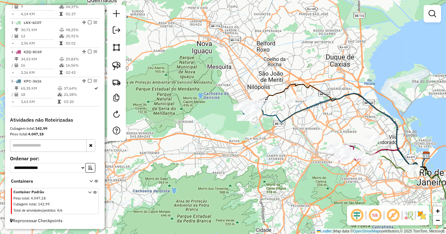
drag, startPoint x: 263, startPoint y: 102, endPoint x: 173, endPoint y: 91, distance: 89.8
click at [274, 106] on div "Janela de atendimento Grade de atendimento Capacidade Transportadoras Veículos …" at bounding box center [223, 117] width 446 height 234
click at [114, 67] on img at bounding box center [116, 66] width 9 height 9
click at [280, 106] on div "Janela de atendimento Grade de atendimento Capacidade Transportadoras Veículos …" at bounding box center [223, 117] width 446 height 234
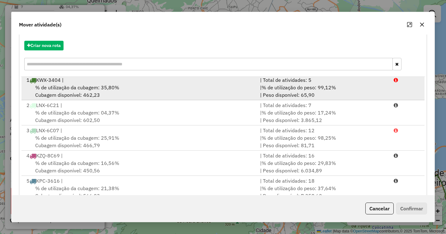
scroll to position [83, 0]
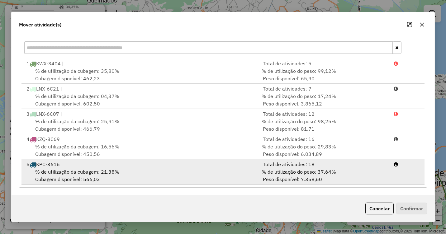
click at [138, 172] on div "% de utilização da cubagem: 21,38% Cubagem disponível: 566,03" at bounding box center [140, 175] width 234 height 15
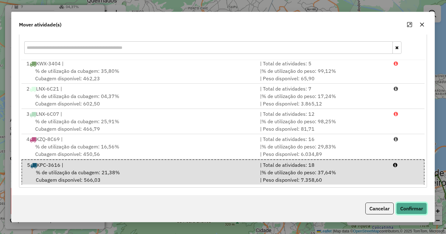
click at [409, 209] on button "Confirmar" at bounding box center [411, 209] width 31 height 12
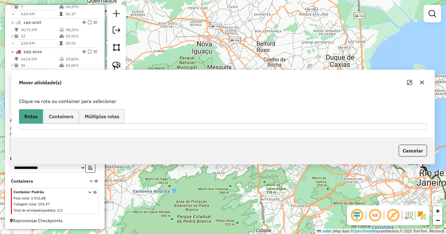
scroll to position [0, 0]
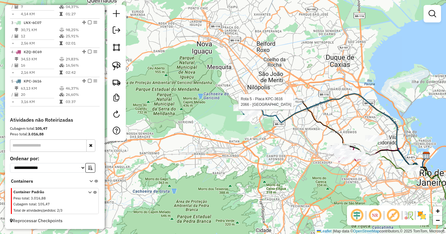
select select "**********"
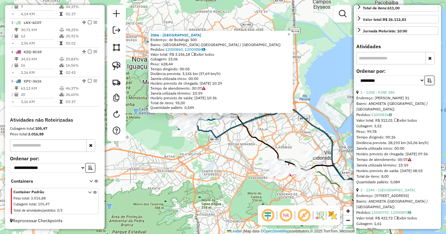
scroll to position [280, 0]
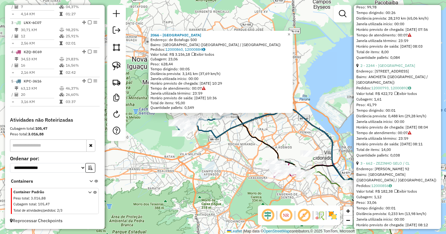
click at [316, 137] on div "2066 - Mercado Rio Norte Endereço: de Botafogo 500 Bairro: COSTA BARROS (RIO DE…" at bounding box center [223, 117] width 446 height 234
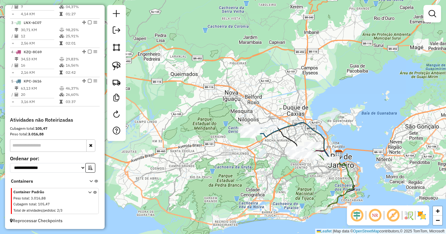
click at [93, 193] on icon at bounding box center [94, 202] width 3 height 23
click at [88, 192] on icon at bounding box center [89, 202] width 3 height 23
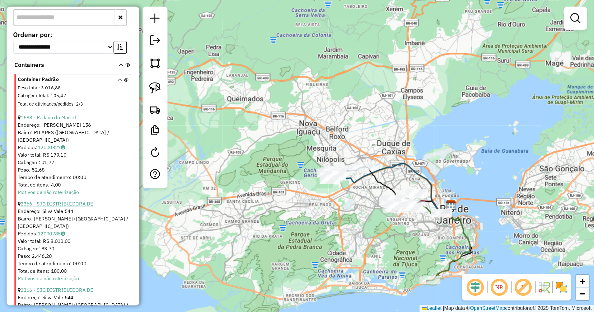
scroll to position [409, 0]
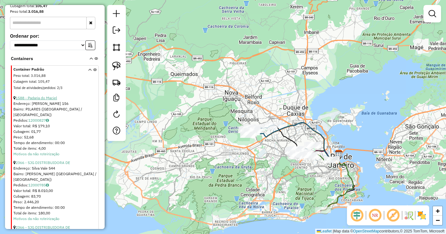
click at [48, 100] on link "1588 - Padaria do Maciel" at bounding box center [36, 98] width 41 height 5
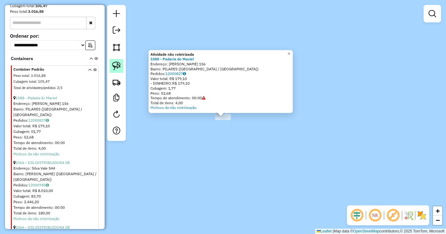
click at [117, 67] on img at bounding box center [116, 66] width 9 height 9
drag, startPoint x: 202, startPoint y: 117, endPoint x: 205, endPoint y: 126, distance: 9.6
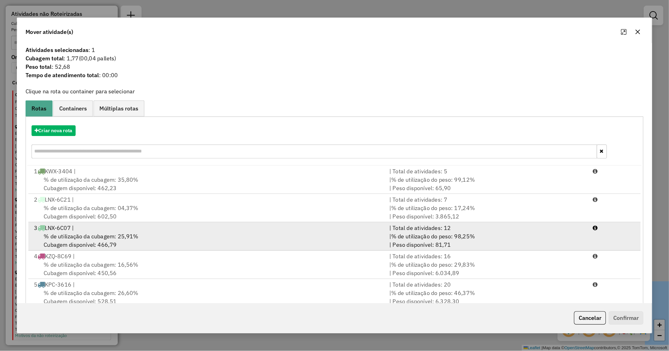
scroll to position [0, 0]
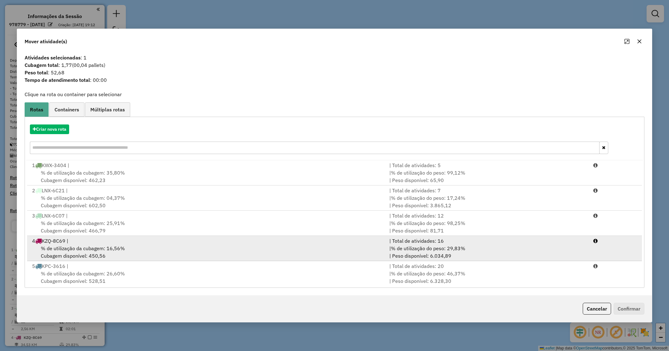
click at [264, 234] on div "4 KZQ-8C69 |" at bounding box center [206, 240] width 357 height 7
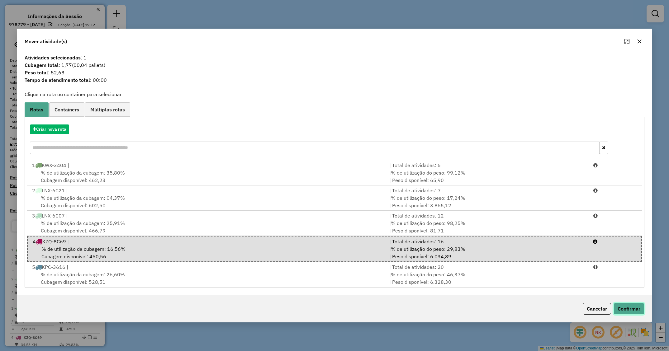
click at [446, 234] on button "Confirmar" at bounding box center [628, 309] width 31 height 12
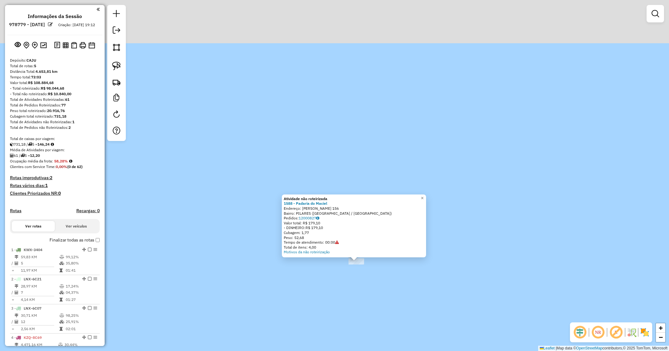
drag, startPoint x: 486, startPoint y: 153, endPoint x: 451, endPoint y: 308, distance: 158.9
click at [446, 234] on div "Atividade não roteirizada 1588 - Padaria do Maciel Endereço: Benjamim de Magalh…" at bounding box center [334, 175] width 669 height 351
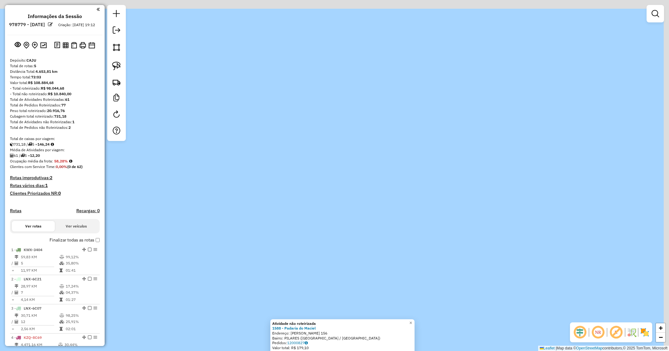
drag, startPoint x: 475, startPoint y: 155, endPoint x: 436, endPoint y: 351, distance: 199.6
click at [440, 234] on html "Aguarde... Pop-up bloqueado! Seu navegador bloqueou automáticamente a abertura …" at bounding box center [334, 175] width 669 height 351
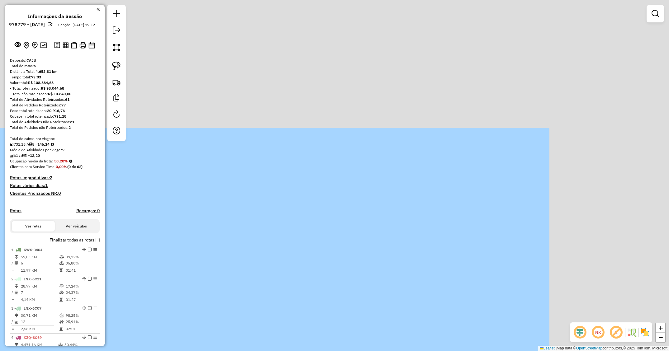
drag, startPoint x: 567, startPoint y: 150, endPoint x: 395, endPoint y: 319, distance: 241.6
click at [395, 234] on div "Atividade não roteirizada 1588 - Padaria do Maciel Endereço: Benjamim de Magalh…" at bounding box center [334, 175] width 669 height 351
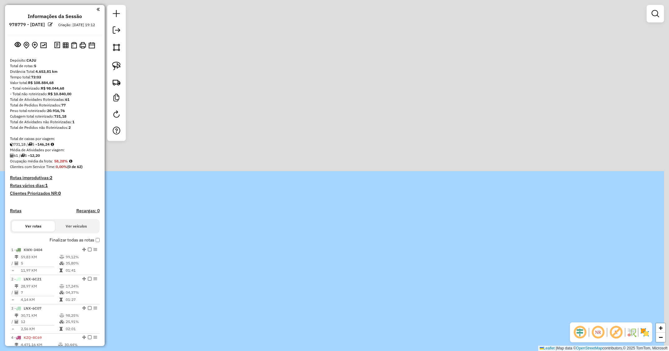
drag, startPoint x: 508, startPoint y: 165, endPoint x: 466, endPoint y: 307, distance: 148.3
click at [446, 234] on html "Aguarde... Pop-up bloqueado! Seu navegador bloqueou automáticamente a abertura …" at bounding box center [334, 175] width 669 height 351
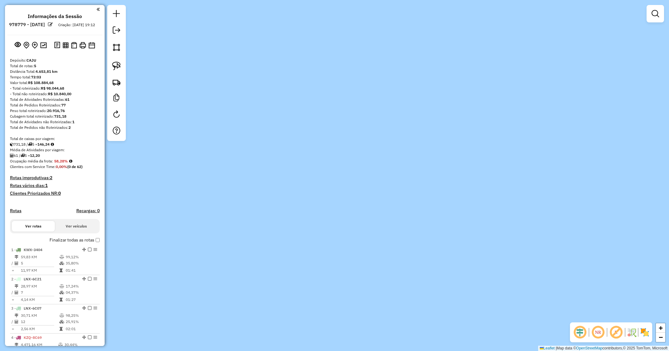
drag, startPoint x: 507, startPoint y: 159, endPoint x: 414, endPoint y: 340, distance: 203.9
click at [414, 234] on div "Atividade não roteirizada 1588 - Padaria do Maciel Endereço: Benjamim de Magalh…" at bounding box center [334, 175] width 669 height 351
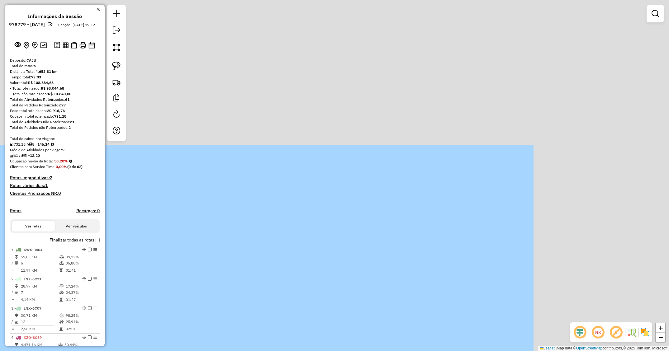
drag, startPoint x: 578, startPoint y: 69, endPoint x: 405, endPoint y: 256, distance: 254.5
click at [405, 234] on div "Atividade não roteirizada 1588 - Padaria do Maciel Endereço: Benjamim de Magalh…" at bounding box center [334, 175] width 669 height 351
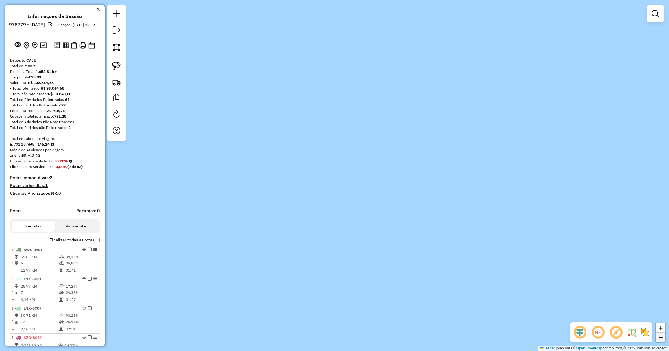
click at [446, 234] on span "−" at bounding box center [661, 338] width 4 height 8
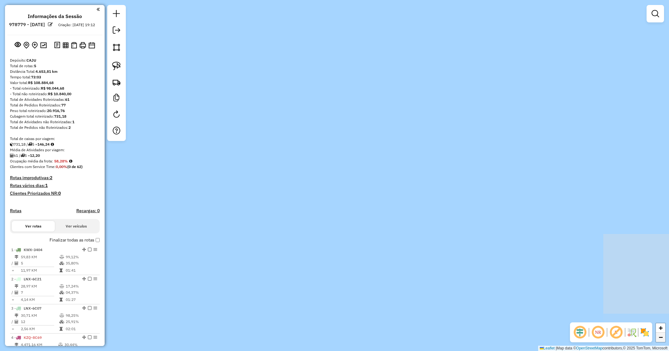
click at [446, 234] on span "−" at bounding box center [661, 338] width 4 height 8
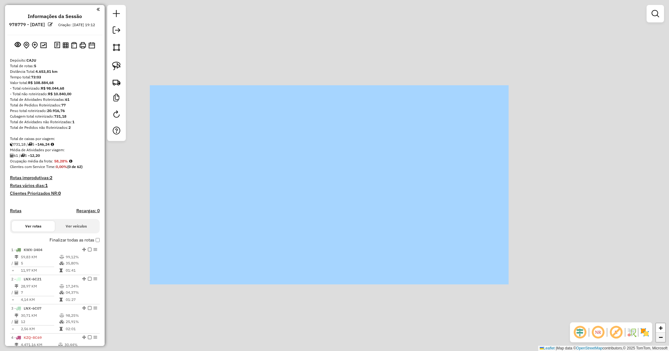
click at [446, 234] on span "−" at bounding box center [661, 338] width 4 height 8
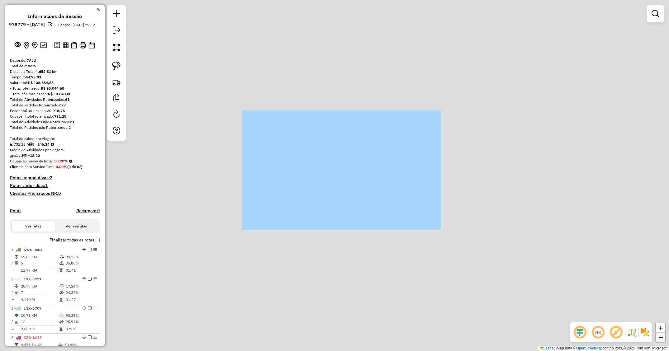
click at [446, 234] on span "−" at bounding box center [661, 338] width 4 height 8
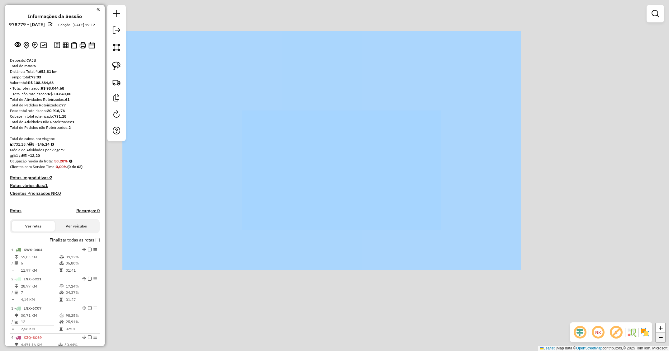
click at [446, 234] on span "−" at bounding box center [661, 338] width 4 height 8
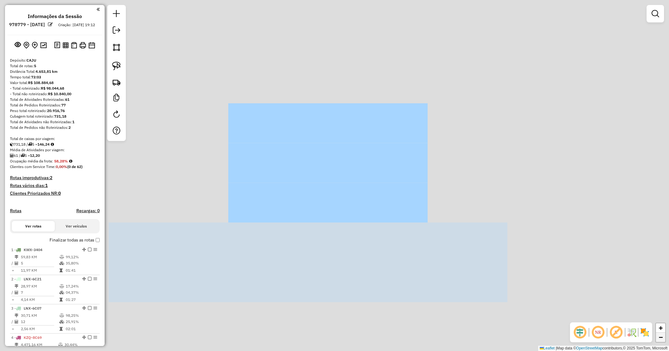
click at [446, 234] on span "−" at bounding box center [661, 338] width 4 height 8
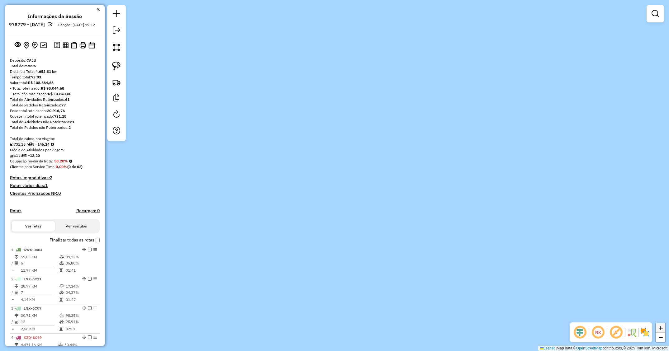
click at [446, 234] on span "+" at bounding box center [661, 328] width 4 height 8
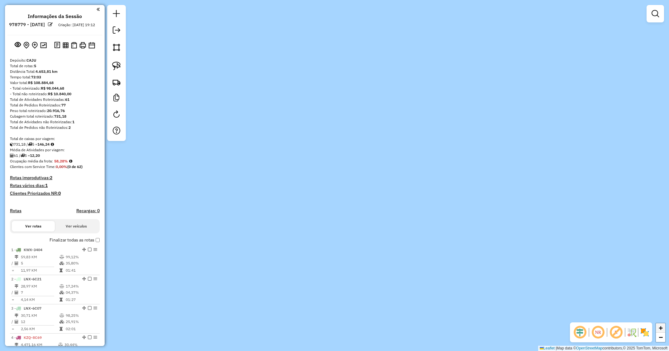
click at [446, 234] on span "+" at bounding box center [661, 328] width 4 height 8
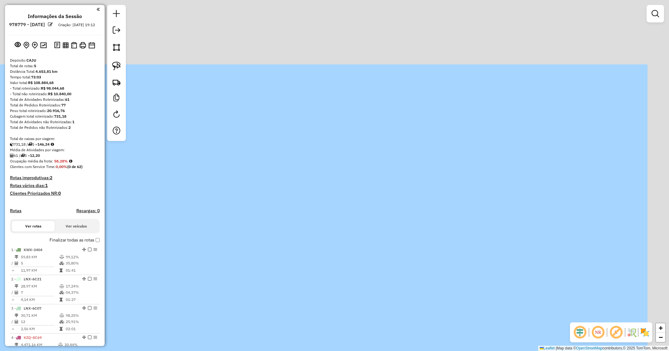
drag, startPoint x: 429, startPoint y: 82, endPoint x: 386, endPoint y: 233, distance: 156.7
click at [387, 232] on div "Atividade não roteirizada 1588 - Padaria do Maciel Endereço: Benjamim de Magalh…" at bounding box center [334, 175] width 669 height 351
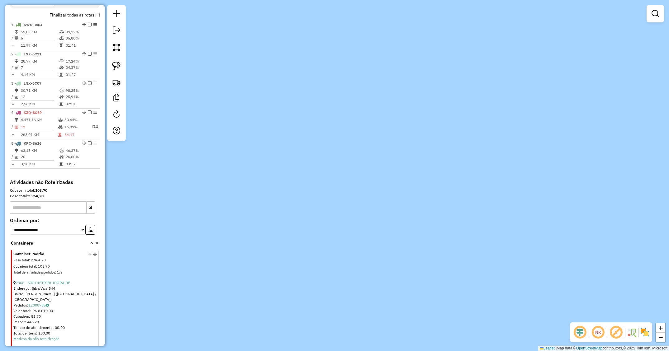
scroll to position [187, 0]
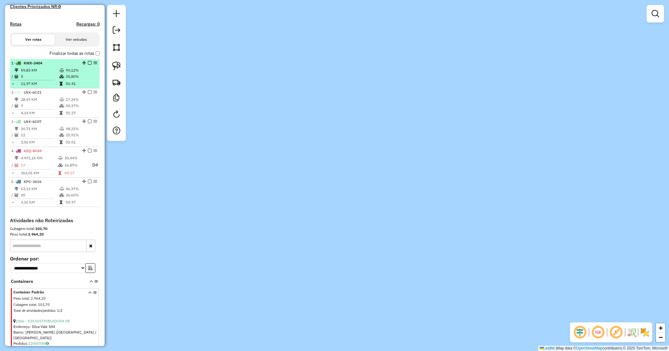
click at [53, 80] on td "5" at bounding box center [40, 76] width 39 height 6
select select "**********"
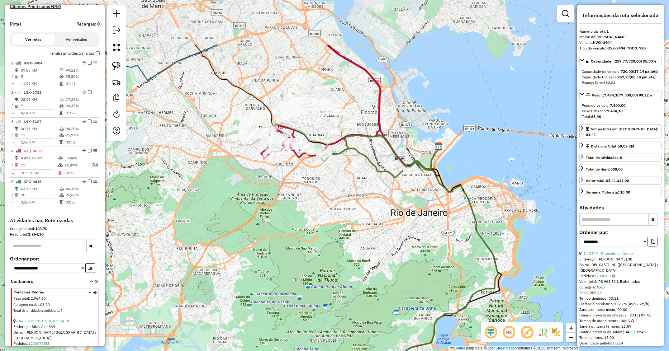
drag, startPoint x: 241, startPoint y: 162, endPoint x: 309, endPoint y: 241, distance: 104.7
click at [309, 234] on div "Janela de atendimento Grade de atendimento Capacidade Transportadoras Veículos …" at bounding box center [334, 175] width 669 height 351
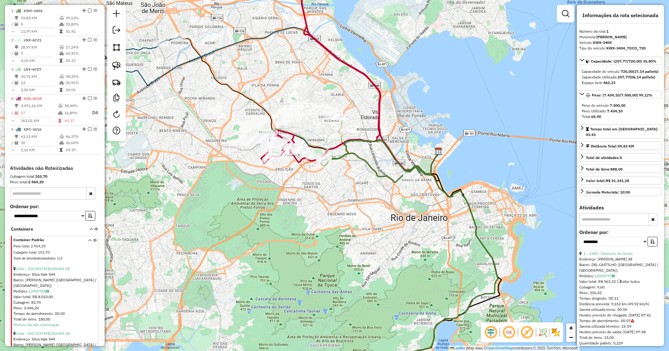
scroll to position [296, 0]
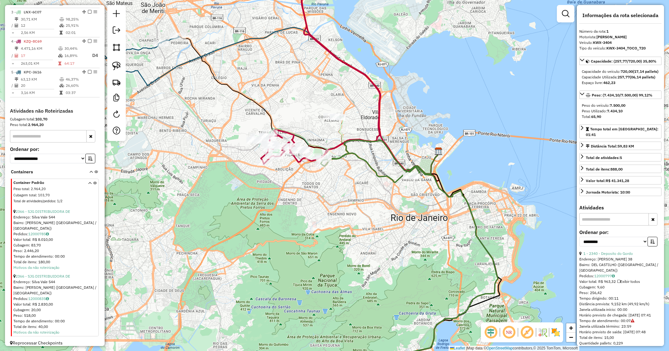
click at [444, 222] on div "Janela de atendimento Grade de atendimento Capacidade Transportadoras Veículos …" at bounding box center [334, 175] width 669 height 351
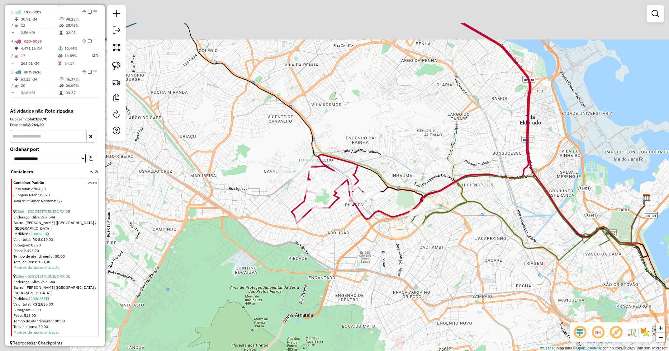
drag, startPoint x: 386, startPoint y: 179, endPoint x: 469, endPoint y: 211, distance: 88.7
click at [446, 211] on icon at bounding box center [502, 217] width 291 height 82
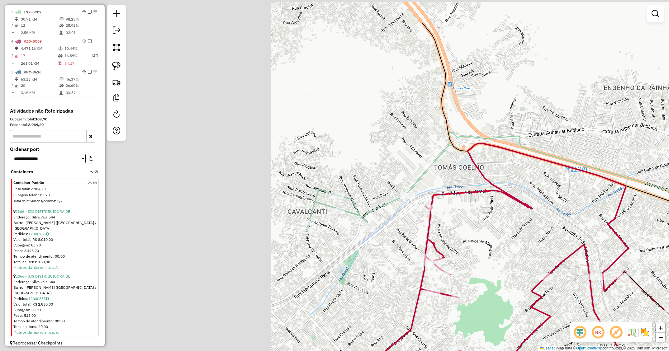
drag, startPoint x: 262, startPoint y: 160, endPoint x: 583, endPoint y: 224, distance: 327.6
click at [446, 224] on div "Rota 2 - Placa LNX-6C21 2339 - Edilene Maria da Sil Janela de atendimento Grade…" at bounding box center [334, 175] width 669 height 351
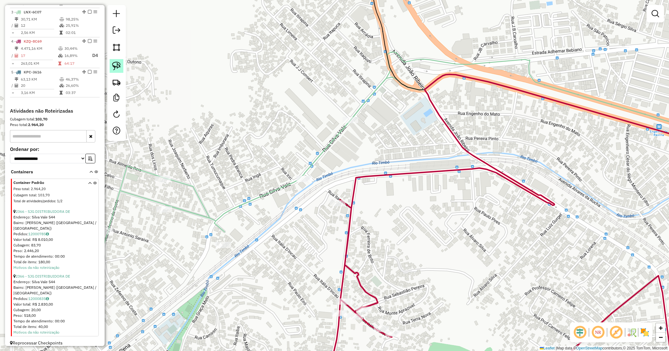
click at [119, 68] on img at bounding box center [116, 66] width 9 height 9
drag, startPoint x: 288, startPoint y: 180, endPoint x: 291, endPoint y: 189, distance: 9.1
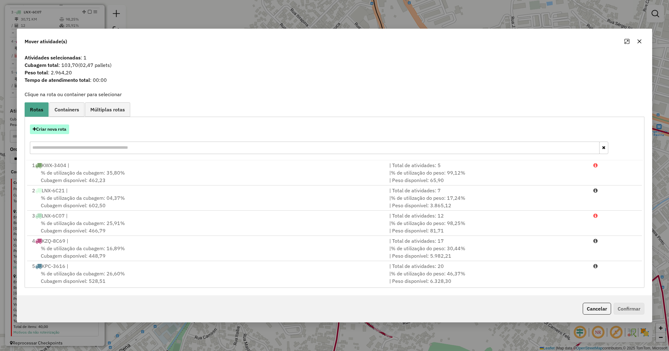
click at [52, 128] on button "Criar nova rota" at bounding box center [49, 130] width 39 height 10
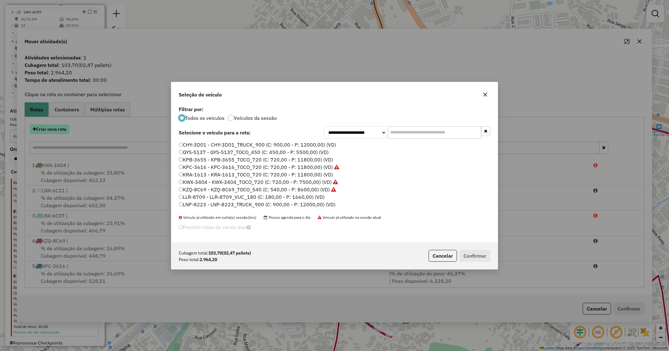
scroll to position [3, 2]
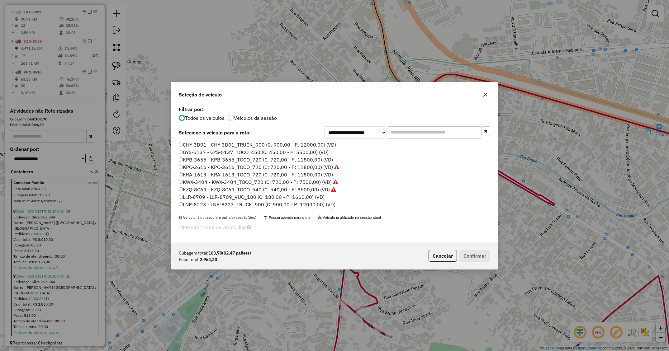
click at [207, 161] on label "KPB-3655 - KPB-3655_TOCO_720 (C: 720,00 - P: 11800,00) (VD)" at bounding box center [256, 159] width 154 height 7
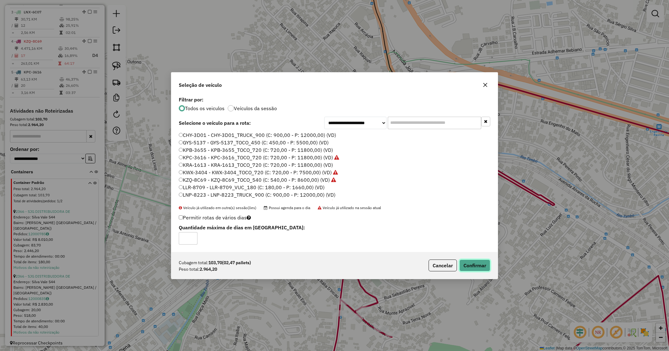
click at [446, 234] on button "Confirmar" at bounding box center [474, 266] width 31 height 12
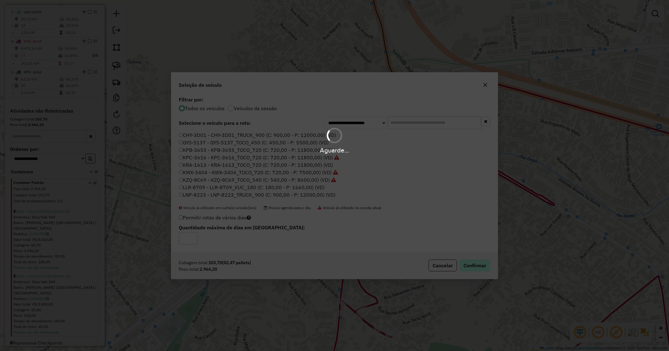
scroll to position [107, 0]
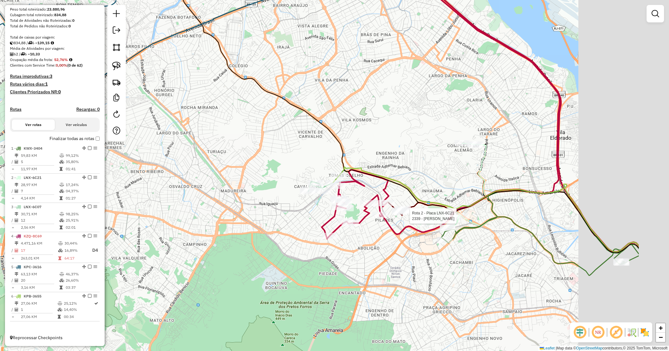
drag, startPoint x: 523, startPoint y: 217, endPoint x: 419, endPoint y: 169, distance: 114.4
click at [421, 169] on div "Rota 2 - Placa LNX-6C21 2339 - Edilene Maria da Sil Janela de atendimento Grade…" at bounding box center [334, 175] width 669 height 351
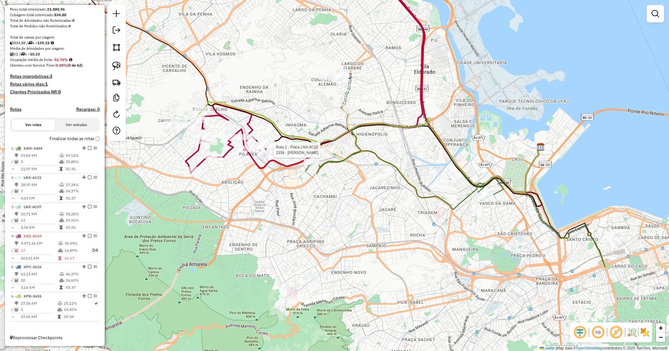
drag, startPoint x: 491, startPoint y: 179, endPoint x: 362, endPoint y: 117, distance: 143.3
click at [362, 117] on div "Rota 2 - Placa LNX-6C21 2339 - Edilene Maria da Sil Janela de atendimento Grade…" at bounding box center [334, 175] width 669 height 351
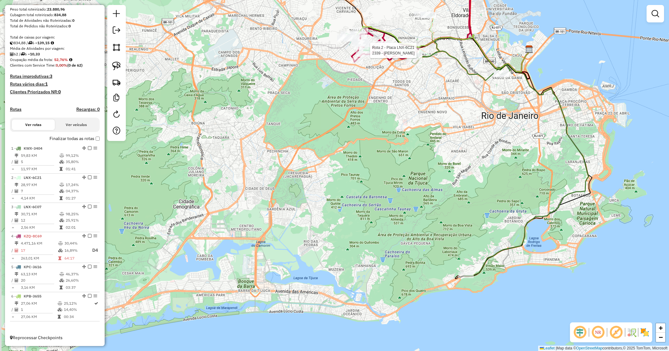
drag, startPoint x: 138, startPoint y: 240, endPoint x: 156, endPoint y: 204, distance: 40.5
click at [156, 204] on div "Rota 2 - Placa LNX-6C21 2339 - Edilene Maria da Sil Janela de atendimento Grade…" at bounding box center [334, 175] width 669 height 351
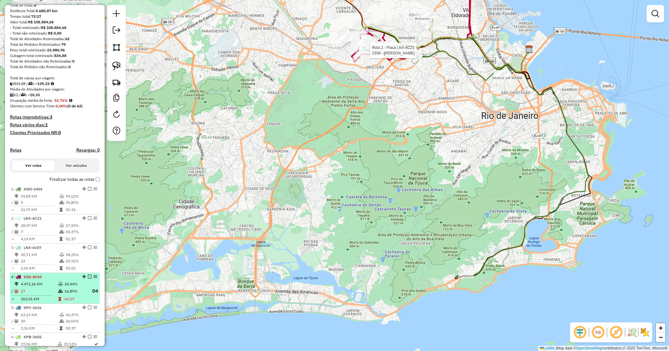
scroll to position [0, 0]
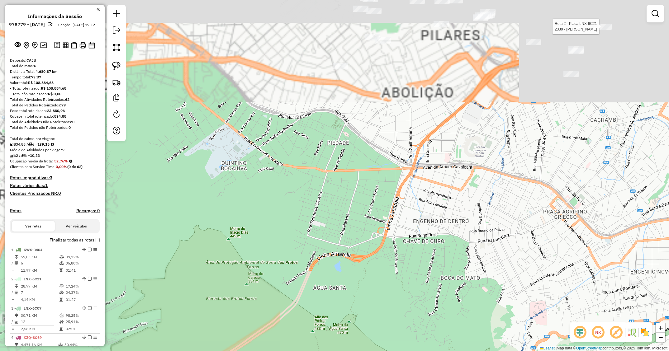
drag, startPoint x: 381, startPoint y: 63, endPoint x: 347, endPoint y: 204, distance: 145.2
click at [347, 204] on div "Rota 2 - Placa LNX-6C21 2339 - Edilene Maria da Sil Janela de atendimento Grade…" at bounding box center [334, 175] width 669 height 351
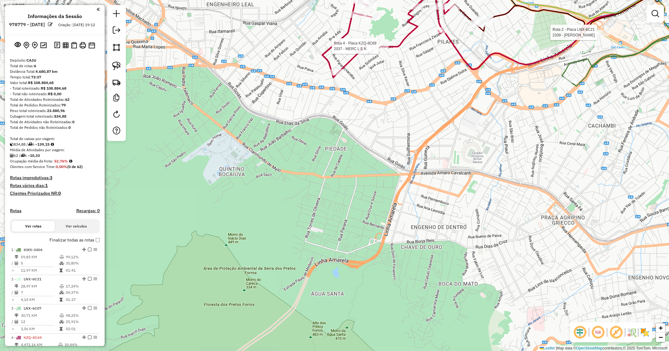
select select "**********"
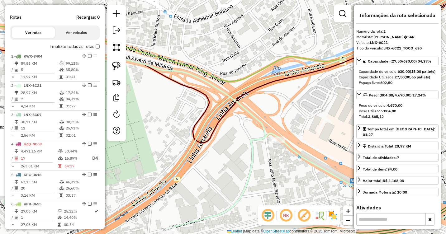
scroll to position [224, 0]
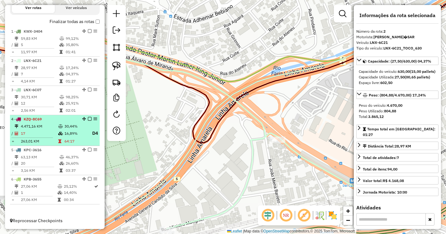
click at [35, 124] on td "4.471,16 KM" at bounding box center [39, 126] width 37 height 6
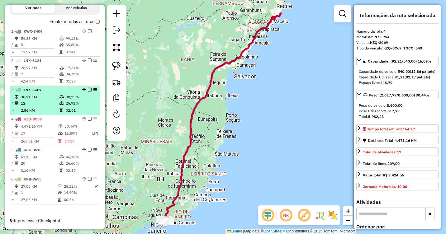
click at [34, 98] on td "30,71 KM" at bounding box center [40, 97] width 39 height 6
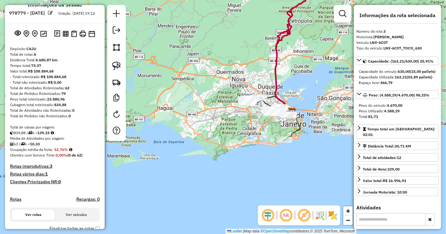
scroll to position [0, 0]
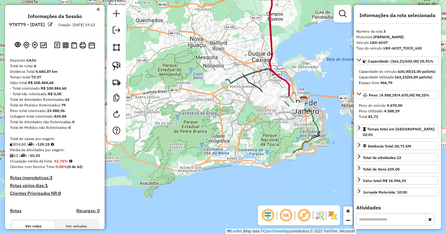
drag, startPoint x: 299, startPoint y: 100, endPoint x: 269, endPoint y: 137, distance: 47.6
click at [273, 136] on div "Janela de atendimento Grade de atendimento Capacidade Transportadoras Veículos …" at bounding box center [223, 117] width 446 height 234
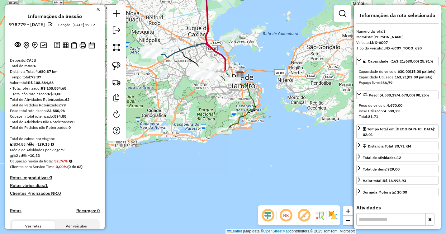
drag, startPoint x: 194, startPoint y: 93, endPoint x: 236, endPoint y: 111, distance: 45.9
click at [235, 111] on div "Janela de atendimento Grade de atendimento Capacidade Transportadoras Veículos …" at bounding box center [223, 117] width 446 height 234
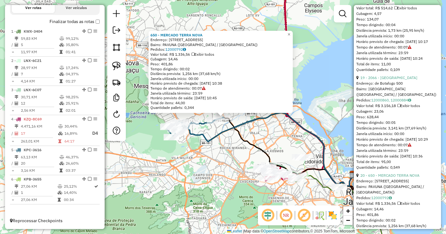
scroll to position [2008, 0]
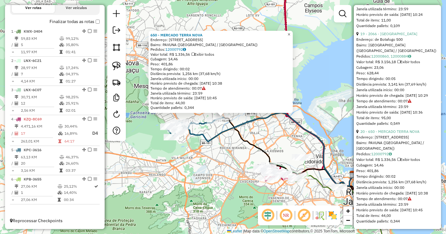
click at [290, 33] on span "×" at bounding box center [288, 34] width 3 height 5
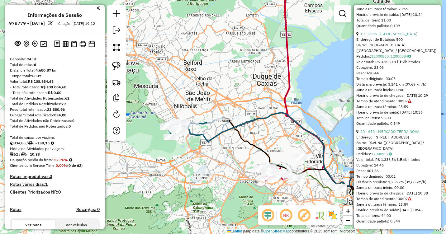
scroll to position [0, 0]
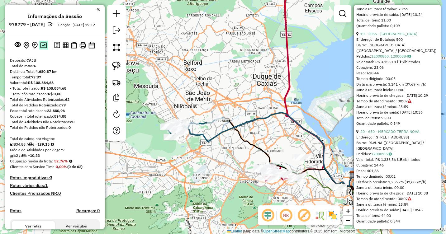
click at [43, 48] on img at bounding box center [43, 45] width 7 height 6
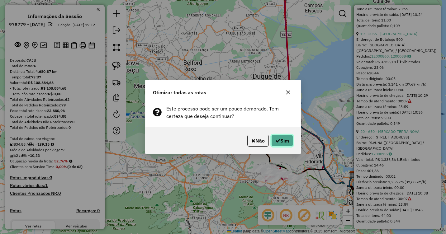
click at [282, 144] on button "Sim" at bounding box center [282, 141] width 22 height 12
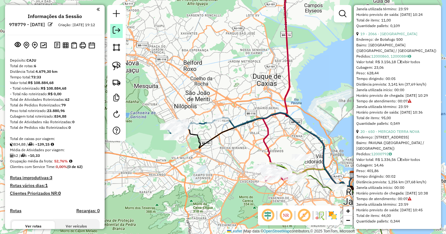
click at [118, 29] on em at bounding box center [116, 29] width 7 height 7
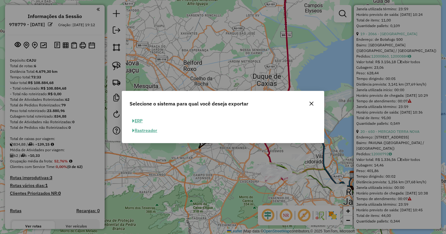
click at [138, 121] on button "ERP" at bounding box center [138, 121] width 16 height 10
select select "**"
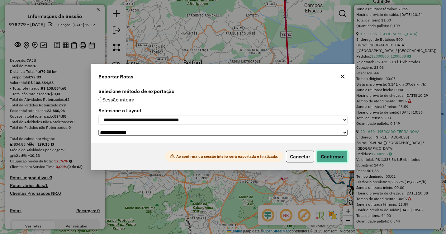
click at [334, 158] on button "Confirmar" at bounding box center [332, 157] width 31 height 12
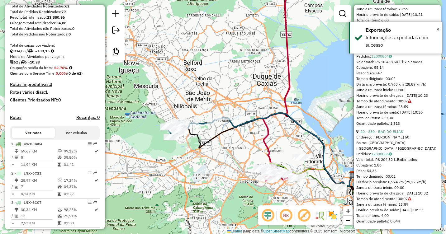
scroll to position [215, 0]
